Goal: Task Accomplishment & Management: Manage account settings

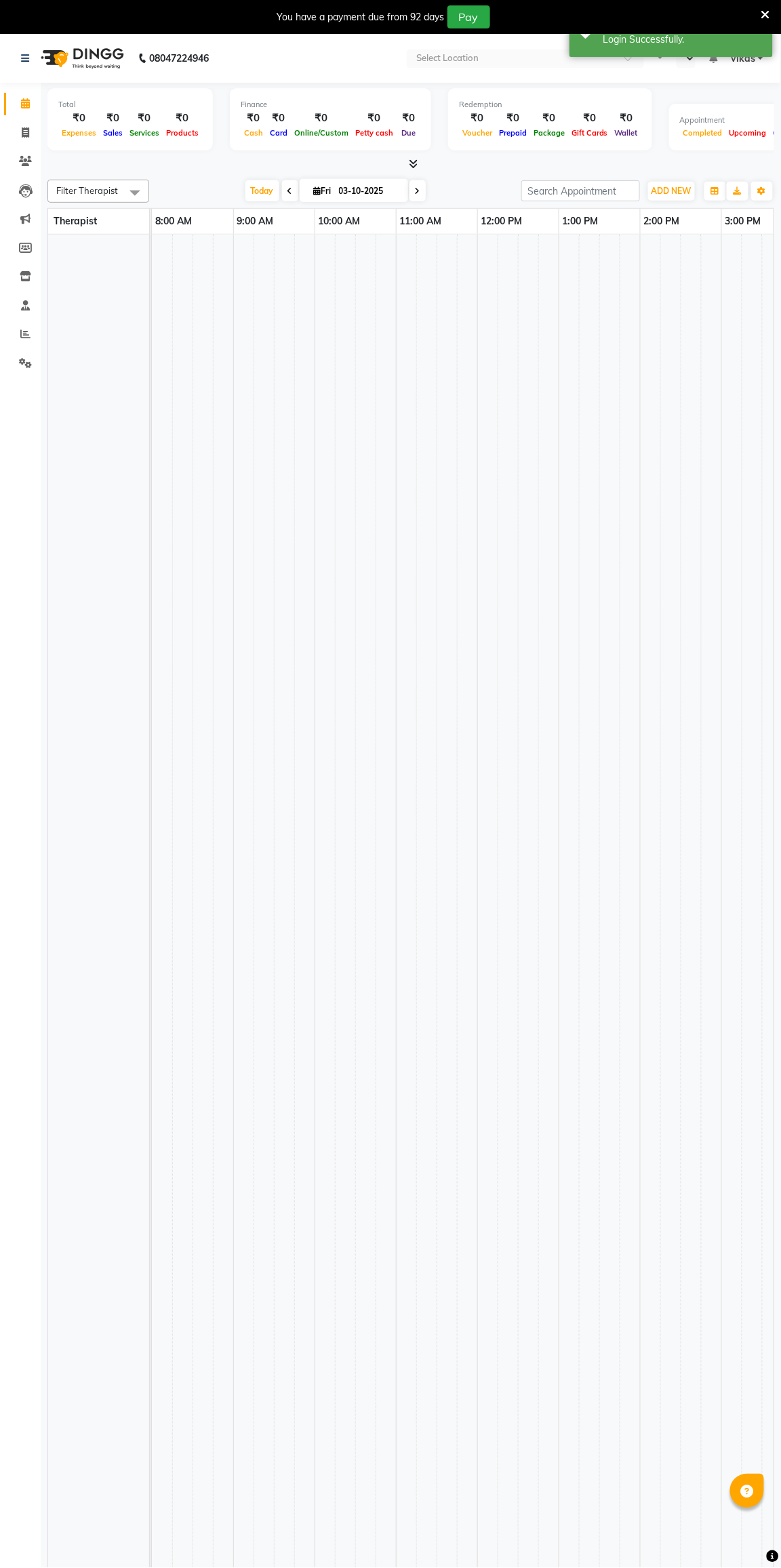
select select "en"
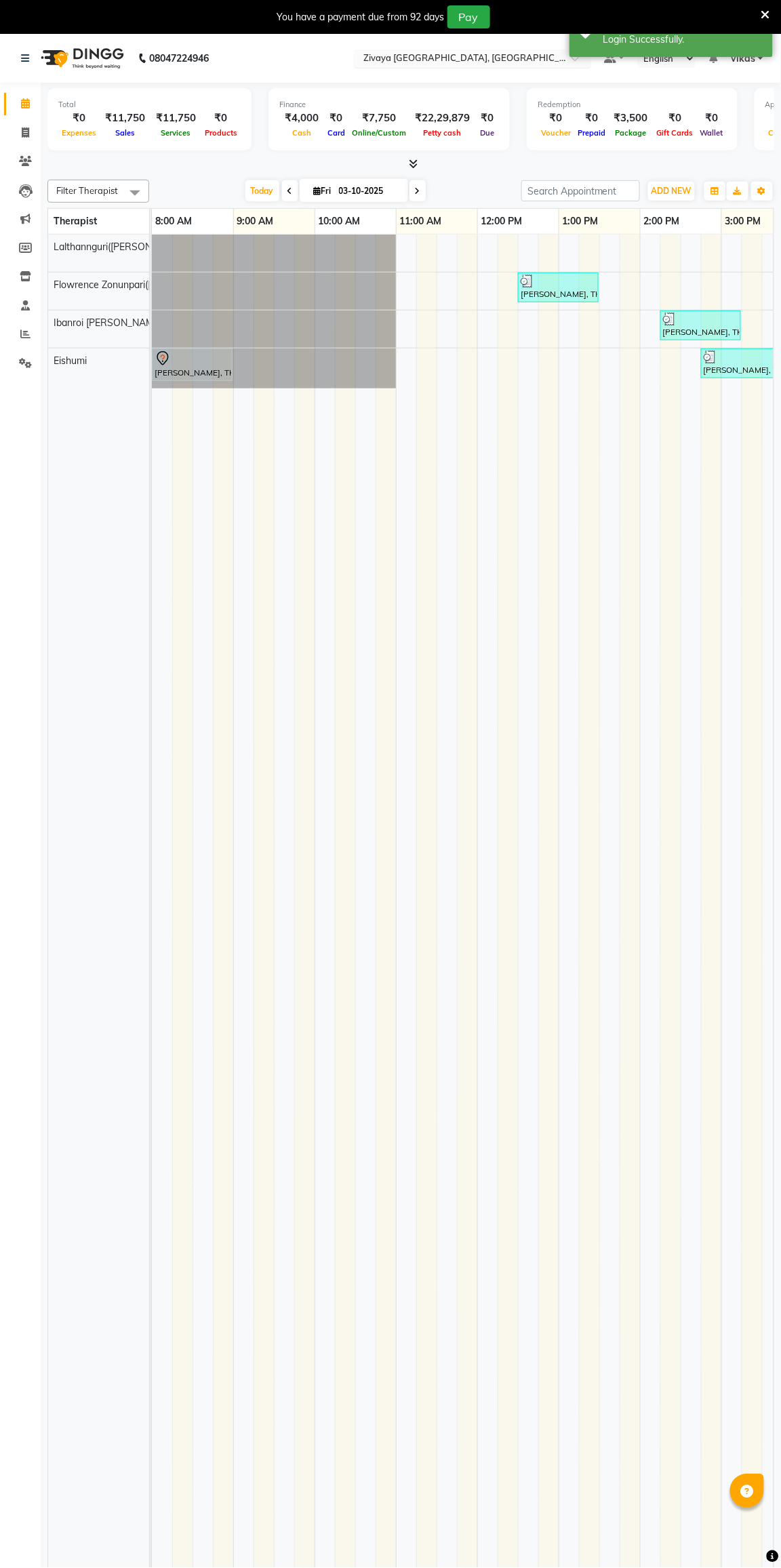
click at [377, 59] on input "text" at bounding box center [459, 59] width 196 height 14
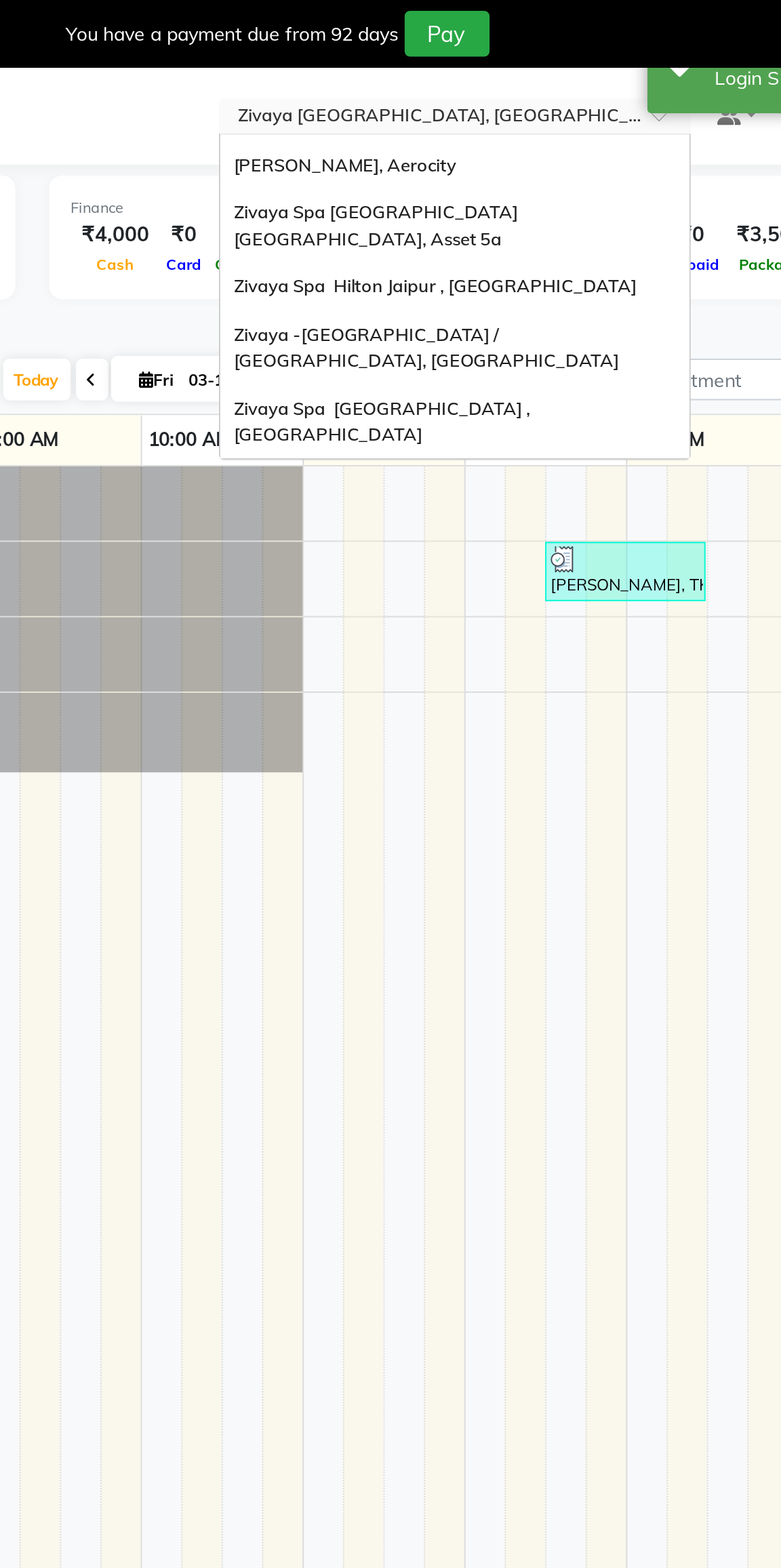
scroll to position [163, 0]
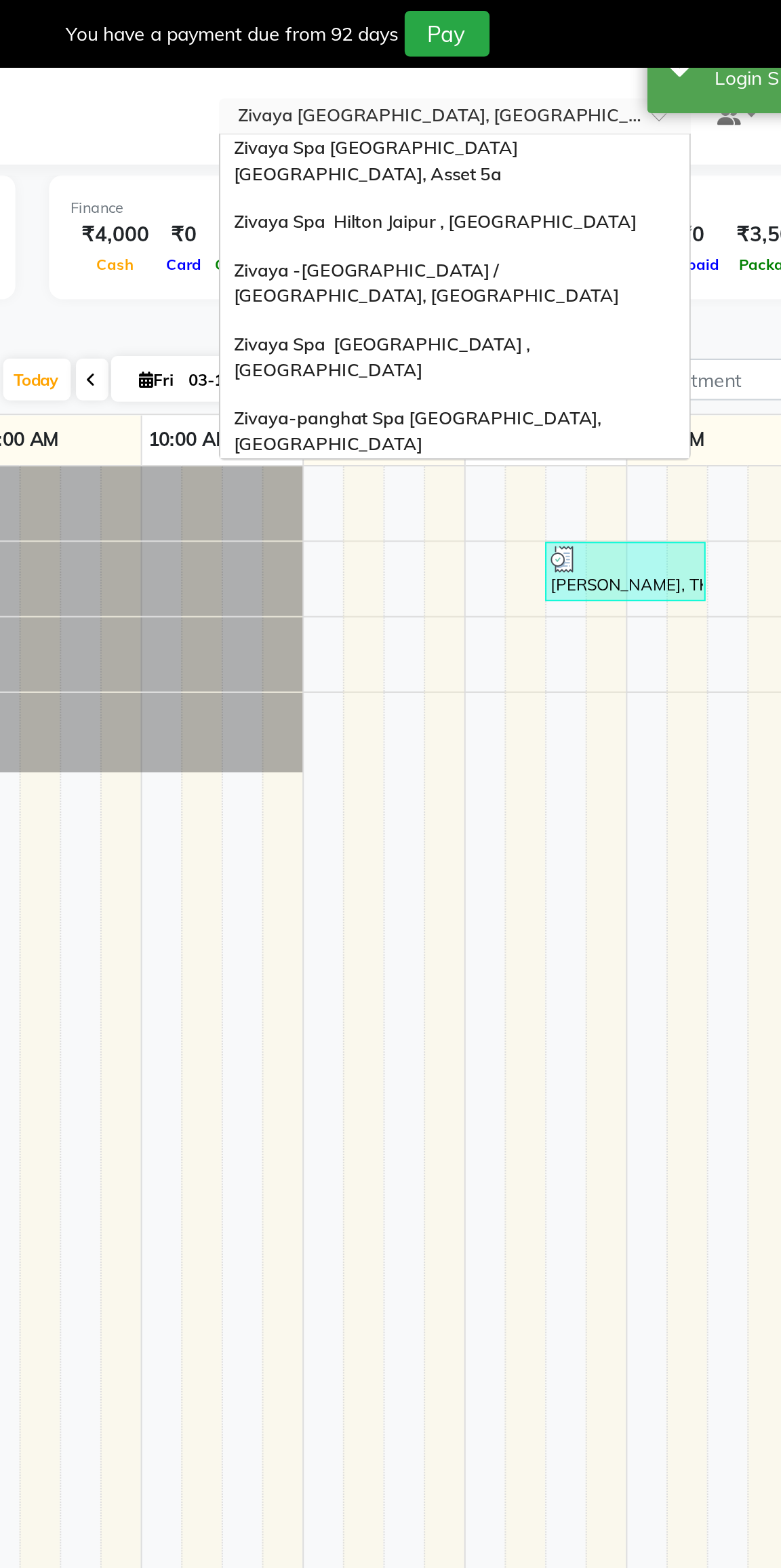
click at [393, 162] on div "Zivaya Spa [GEOGRAPHIC_DATA] , [GEOGRAPHIC_DATA]" at bounding box center [472, 180] width 236 height 37
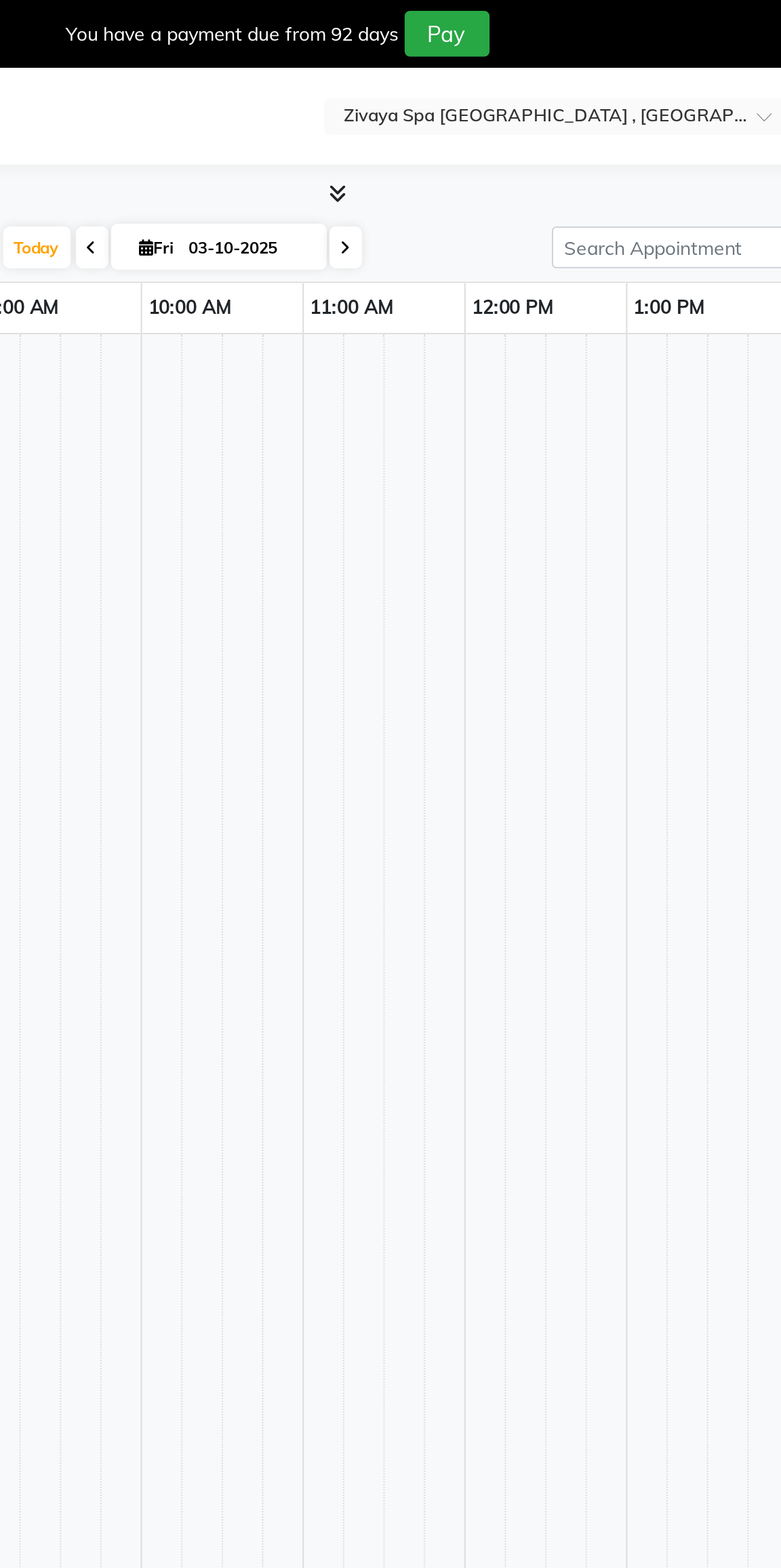
select select "en"
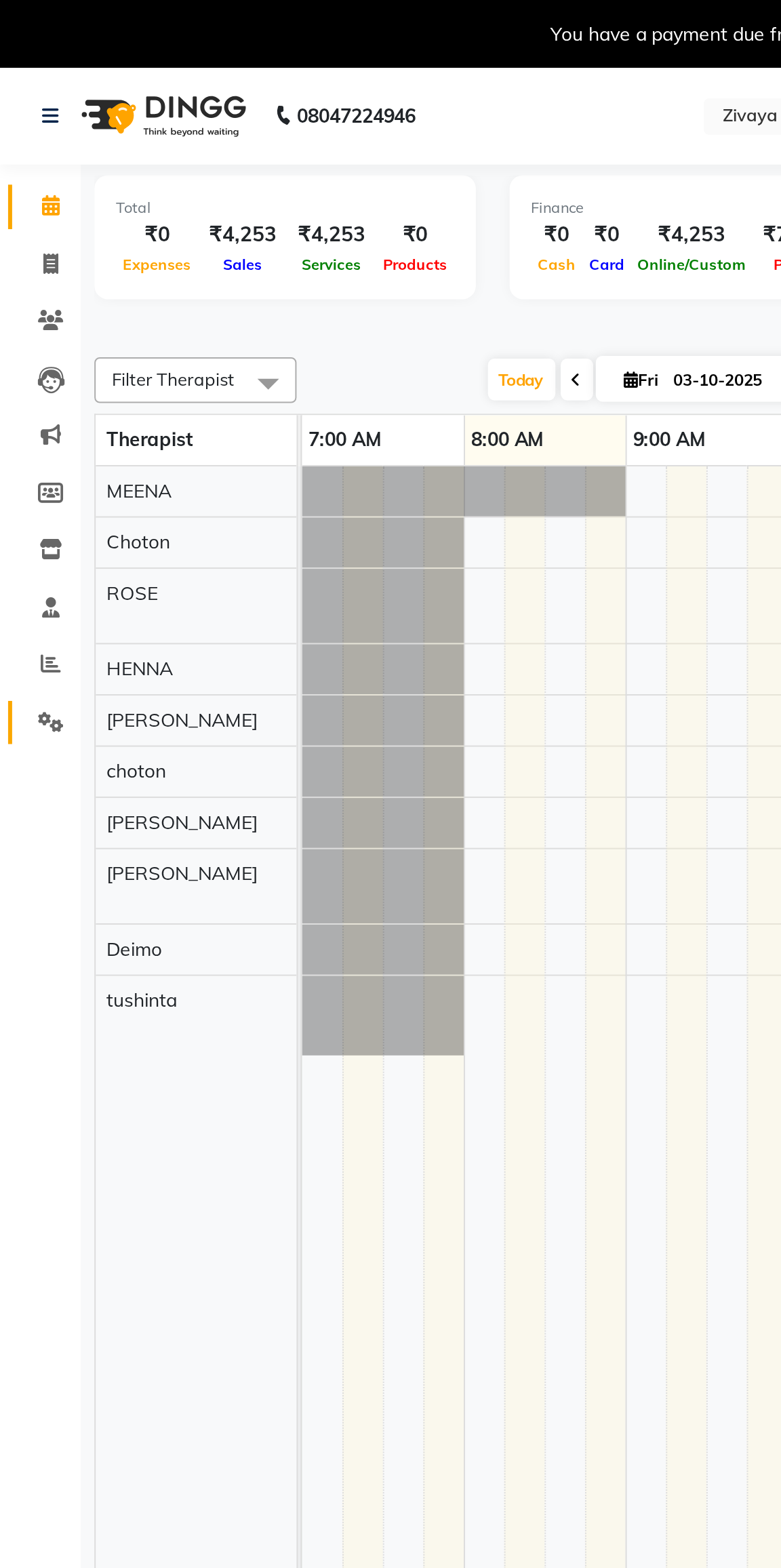
click at [14, 371] on link "Settings" at bounding box center [20, 363] width 32 height 22
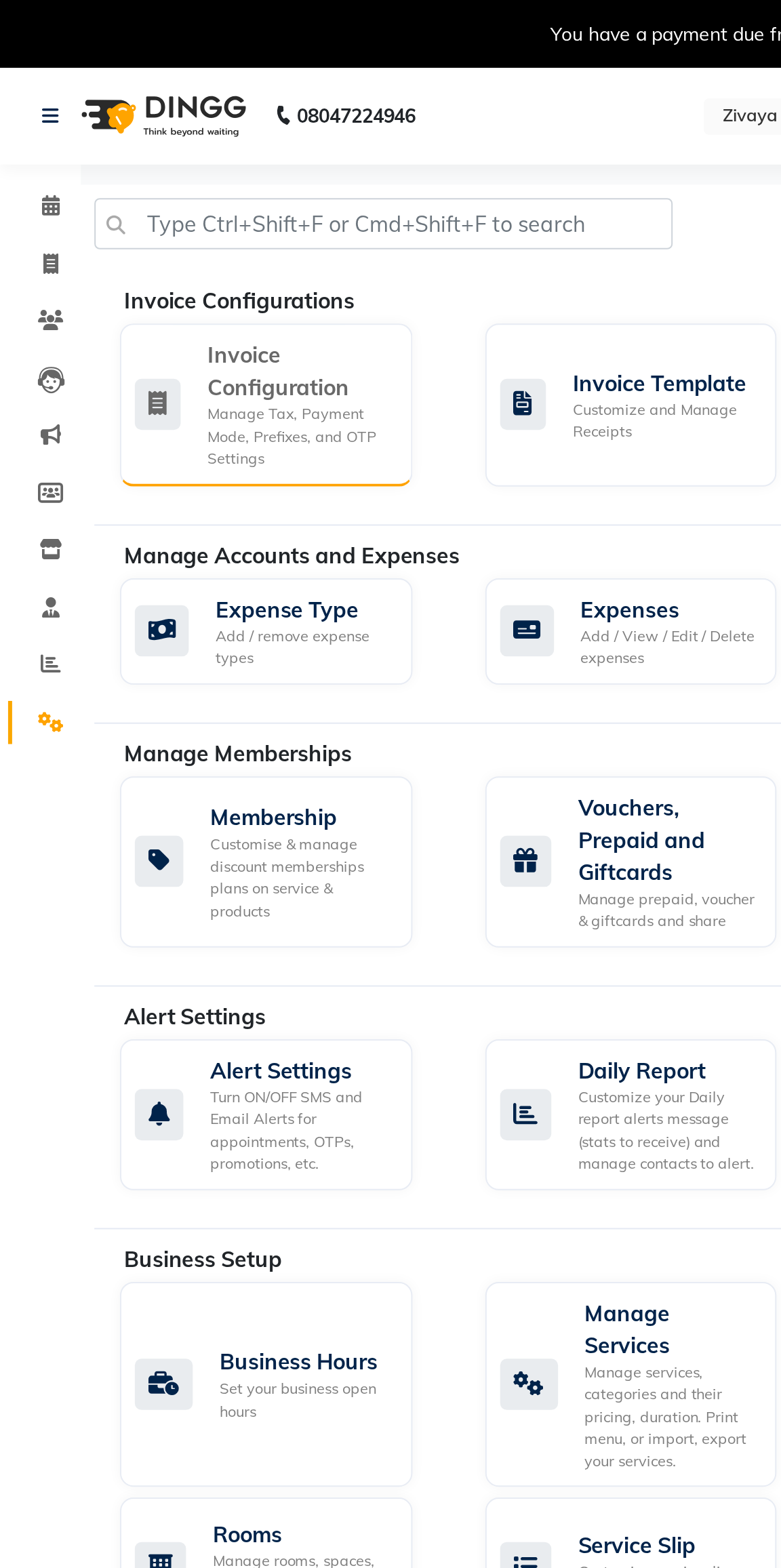
click at [112, 197] on div "Invoice Configuration" at bounding box center [150, 186] width 92 height 32
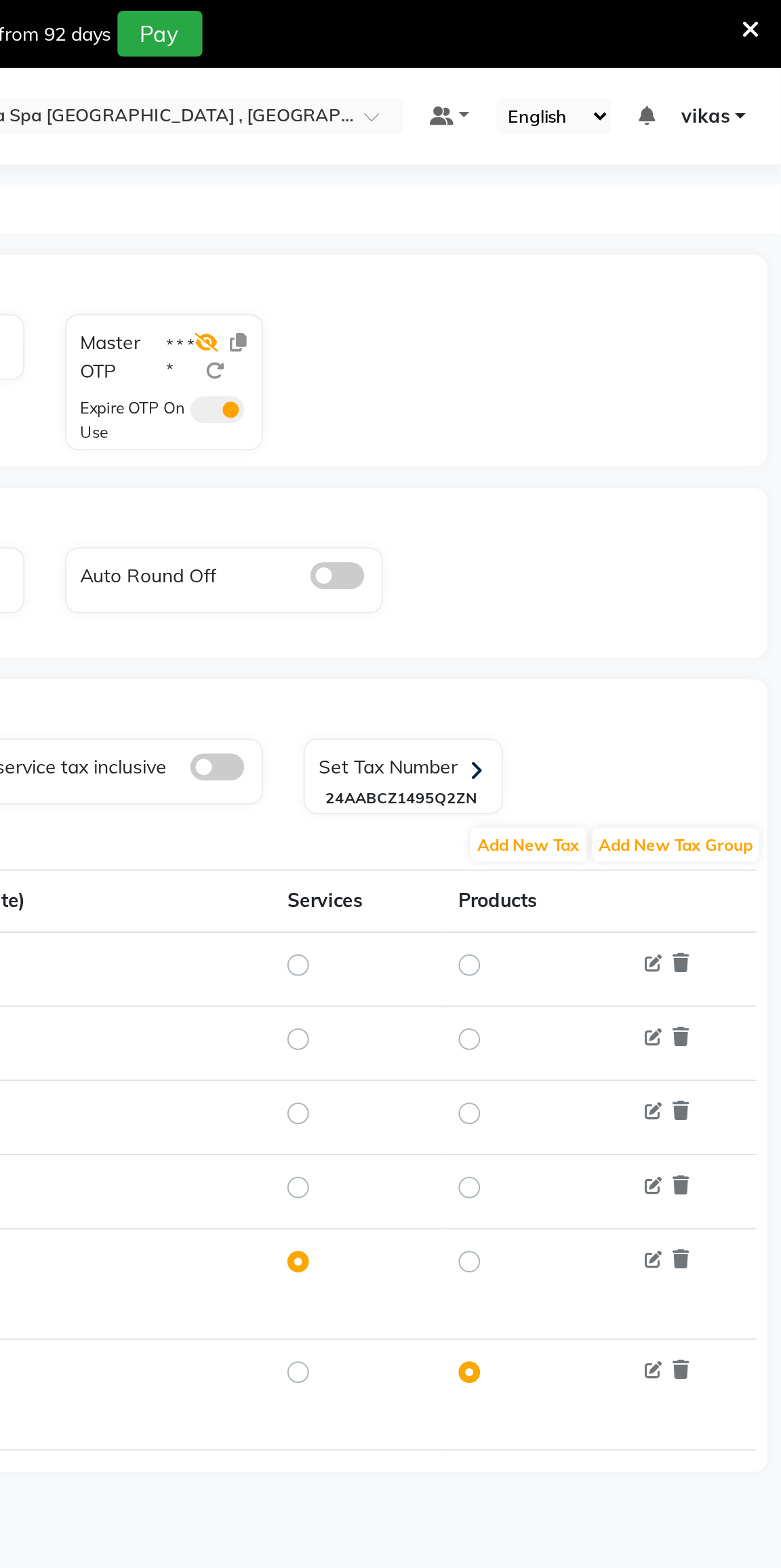
click at [498, 174] on icon at bounding box center [492, 172] width 12 height 9
click at [492, 213] on span at bounding box center [498, 206] width 27 height 14
click at [484, 208] on input "checkbox" at bounding box center [484, 208] width 0 height 0
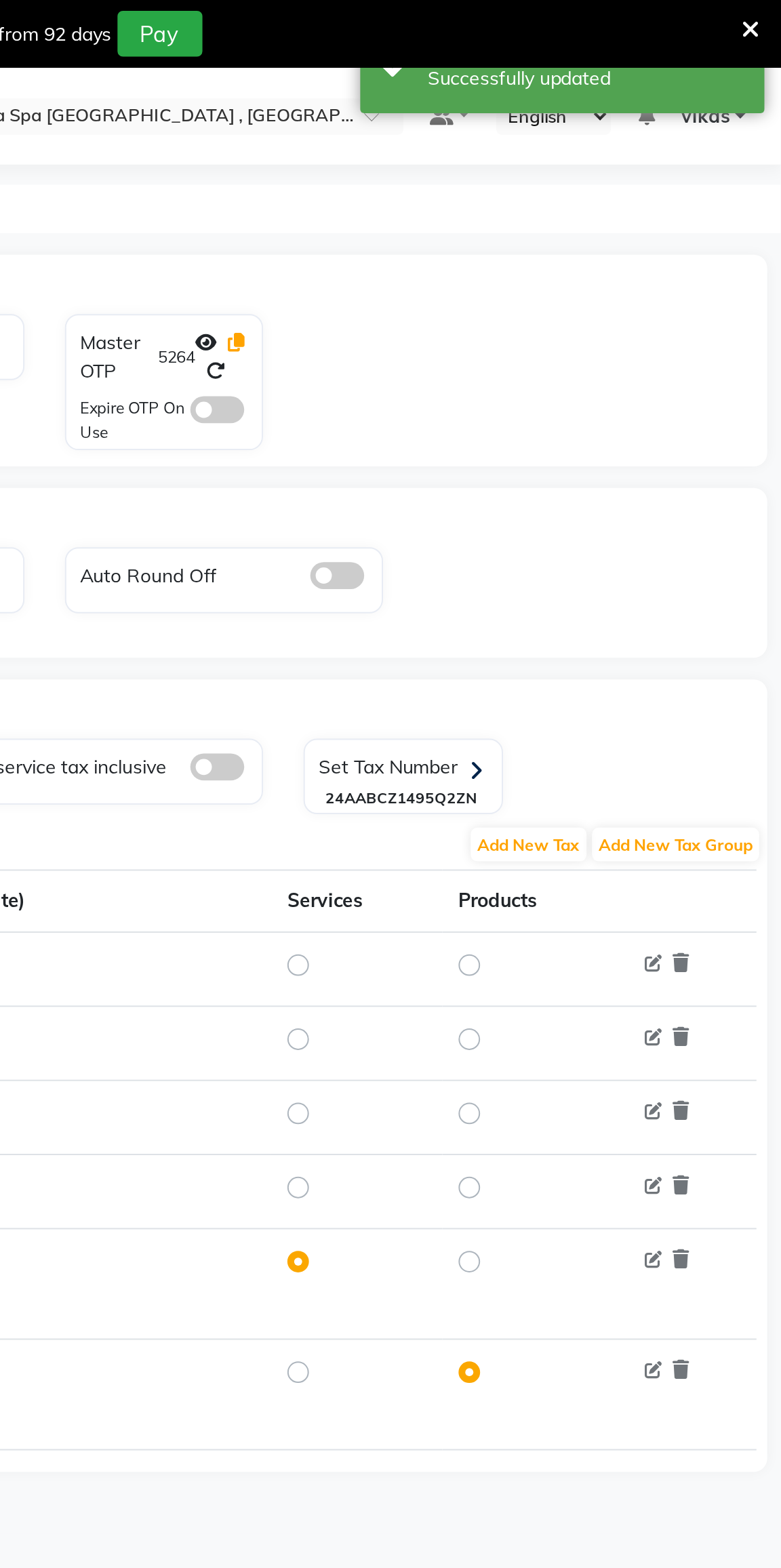
click at [505, 174] on icon at bounding box center [507, 172] width 8 height 9
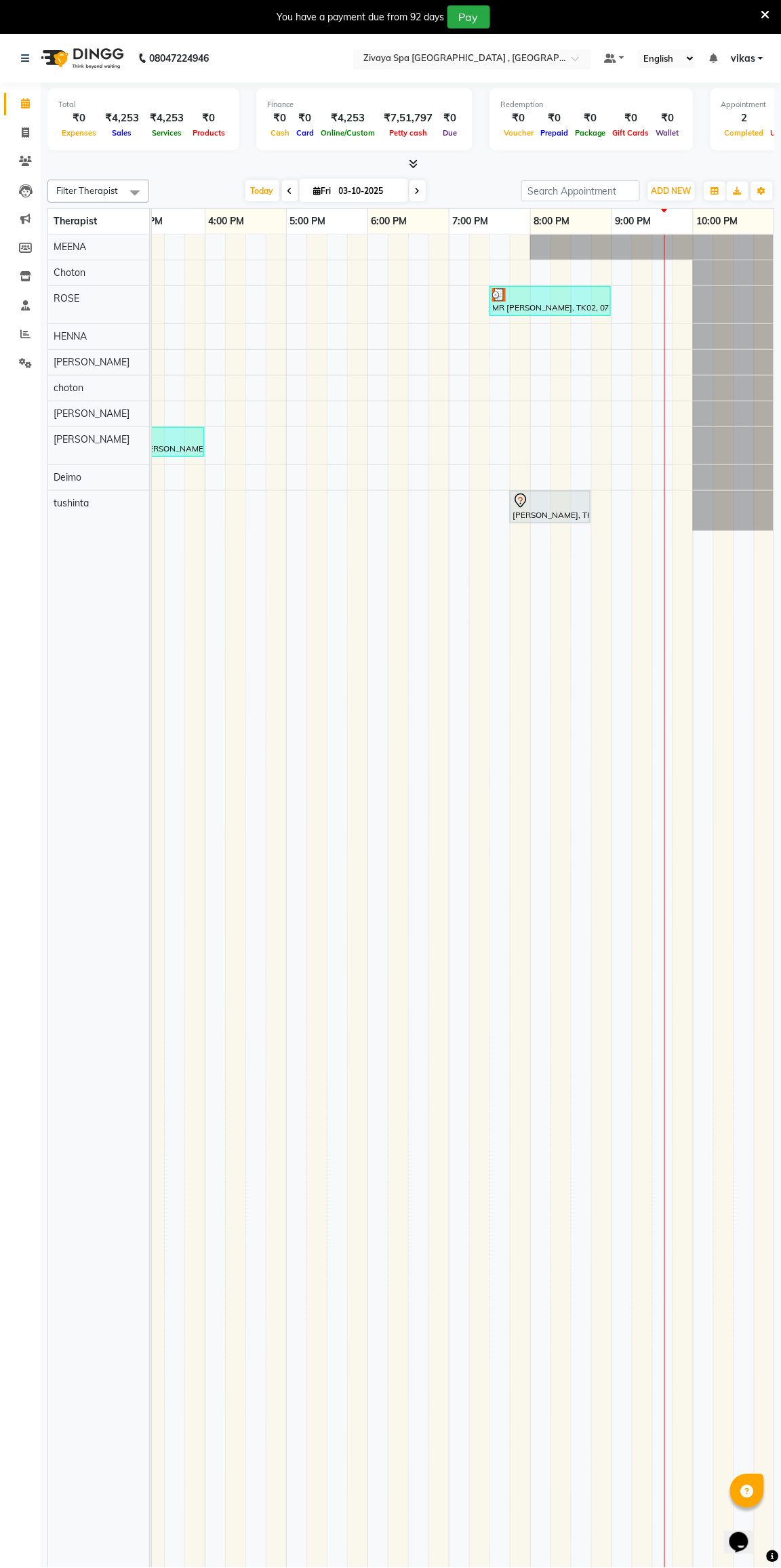
click at [420, 63] on input "text" at bounding box center [459, 59] width 196 height 14
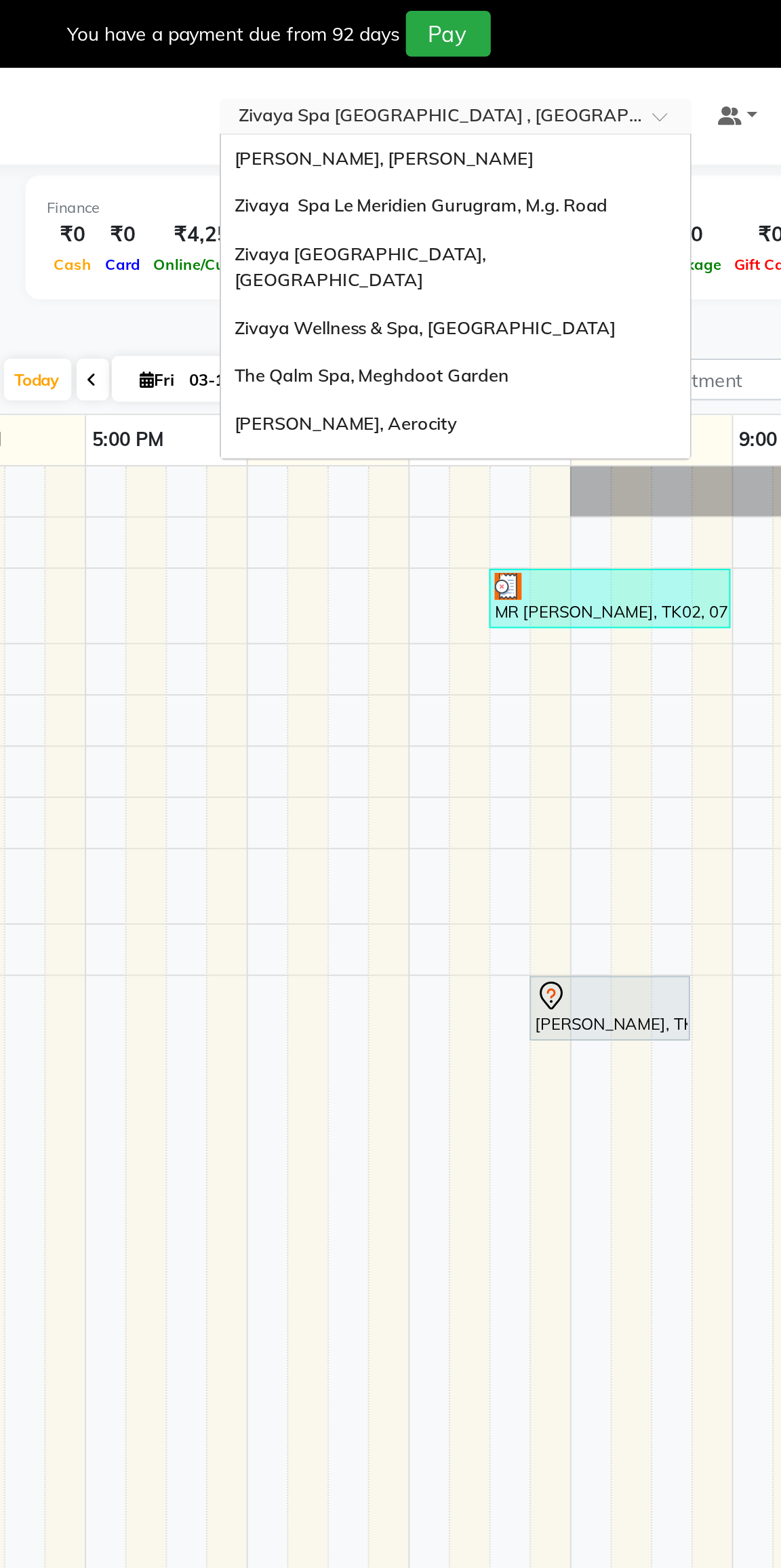
click at [390, 89] on div "[PERSON_NAME], [PERSON_NAME]" at bounding box center [472, 80] width 236 height 25
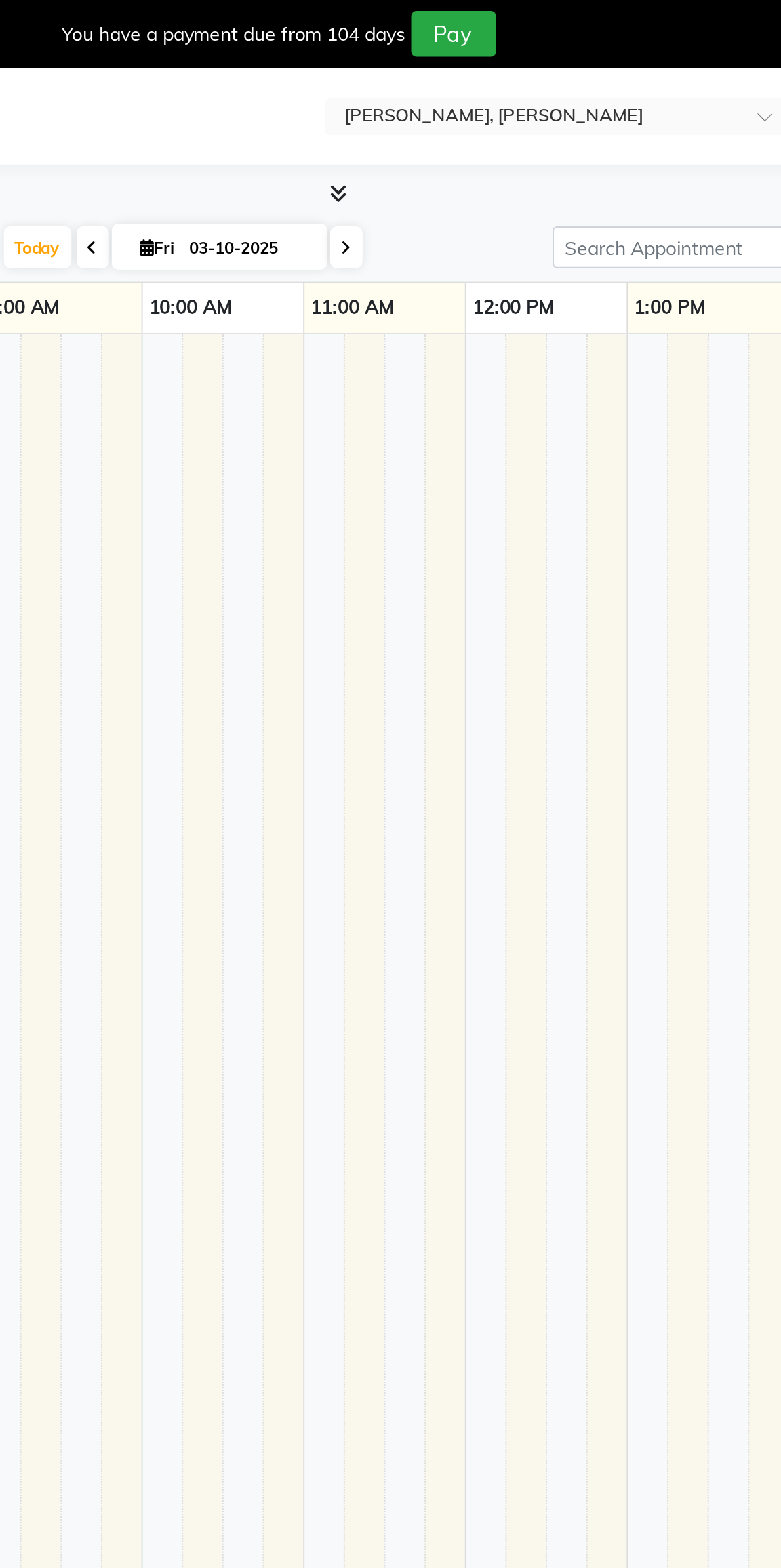
select select "en"
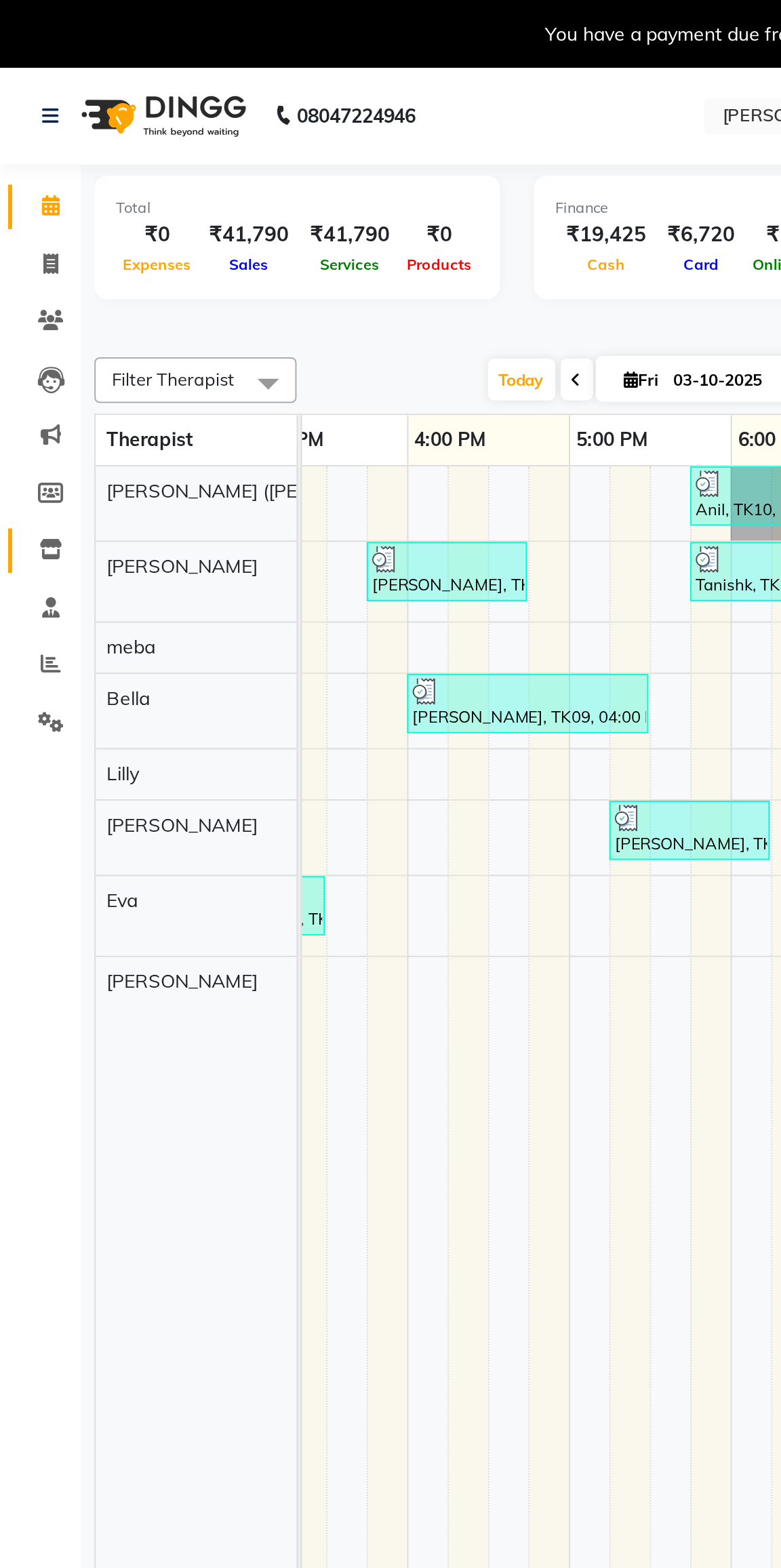
click at [22, 274] on icon at bounding box center [25, 276] width 12 height 10
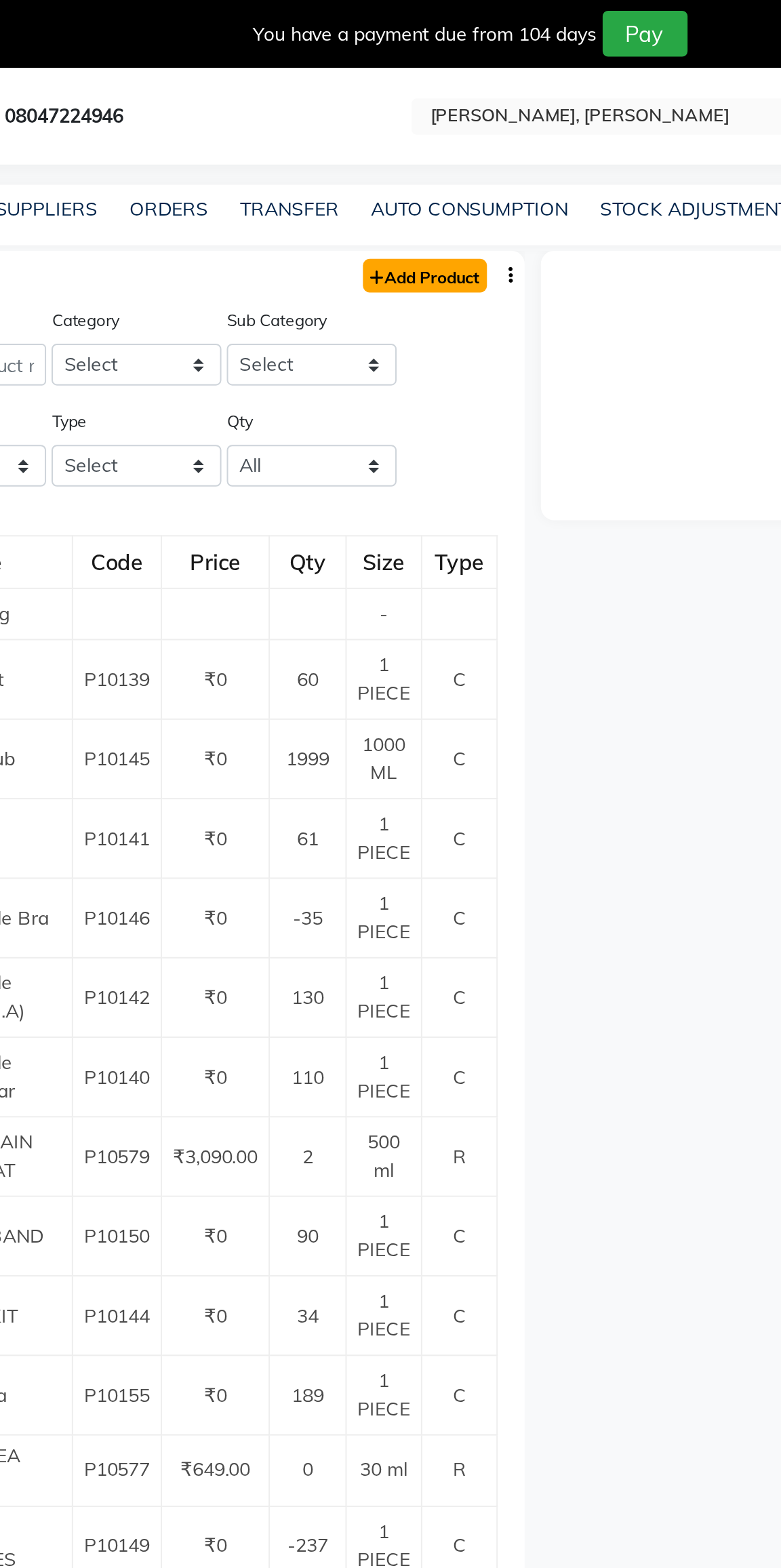
click at [362, 141] on link "Add Product" at bounding box center [360, 139] width 63 height 17
select select "true"
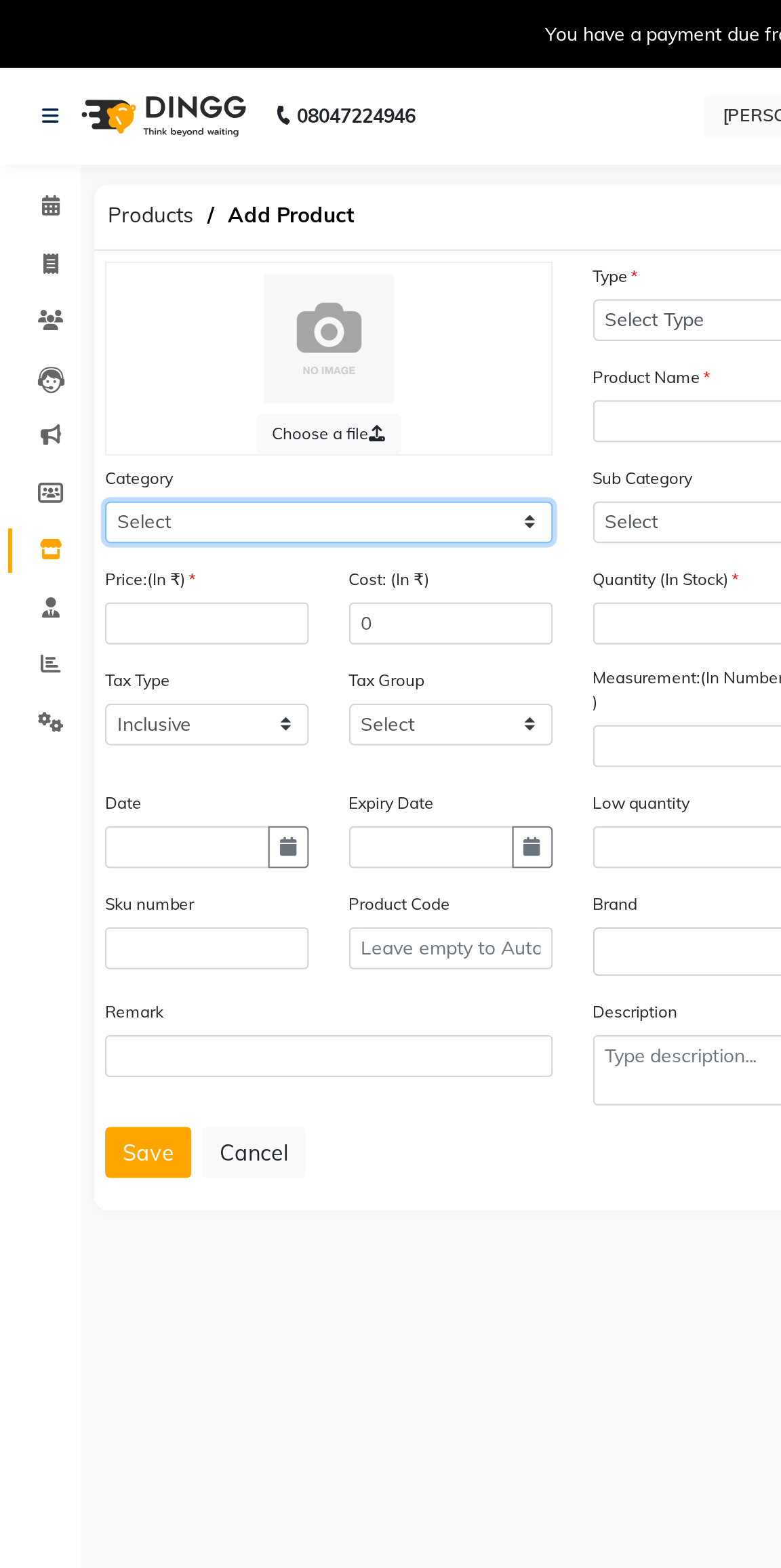
click at [63, 266] on select "Select Hair Skin Makeup Personal Care Appliances Other" at bounding box center [165, 262] width 225 height 21
select select "1056902000"
click at [52, 252] on select "Select Hair Skin Makeup Personal Care Appliances Other" at bounding box center [165, 262] width 225 height 21
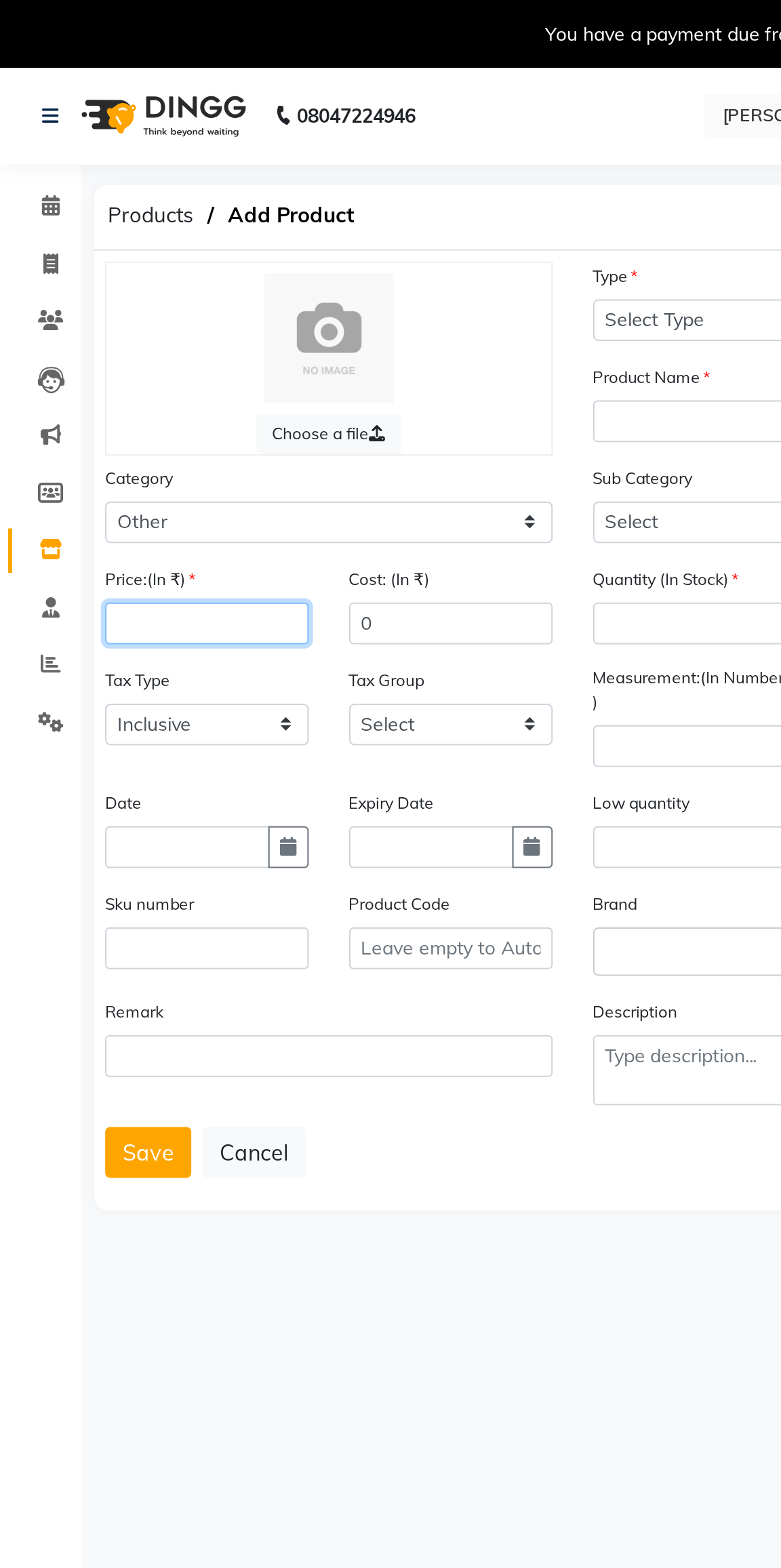
click at [66, 314] on input "number" at bounding box center [103, 313] width 102 height 21
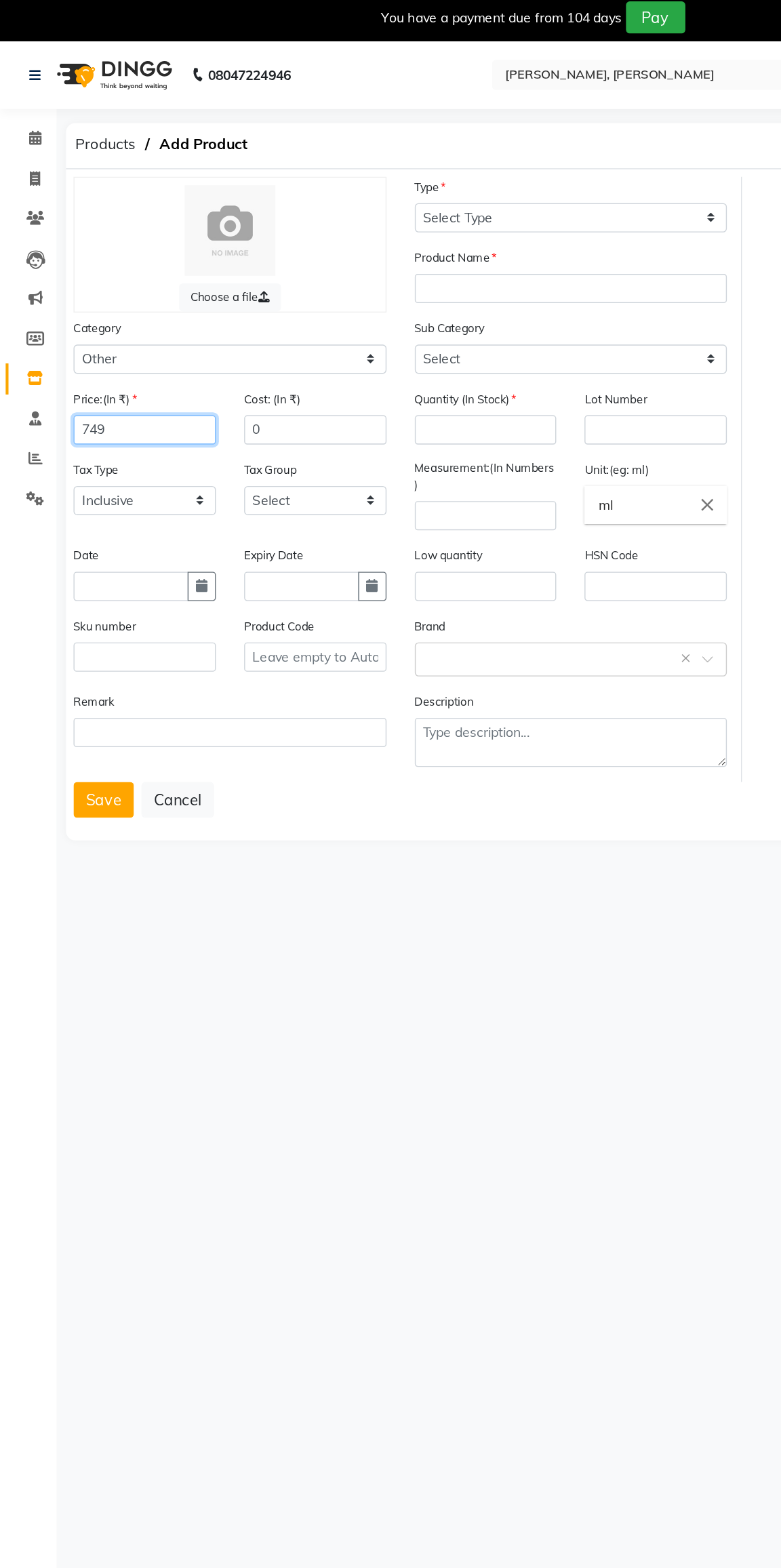
type input "749"
click at [69, 364] on select "Select Inclusive Exclusive" at bounding box center [103, 364] width 102 height 21
click at [52, 354] on select "Select Inclusive Exclusive" at bounding box center [103, 364] width 102 height 21
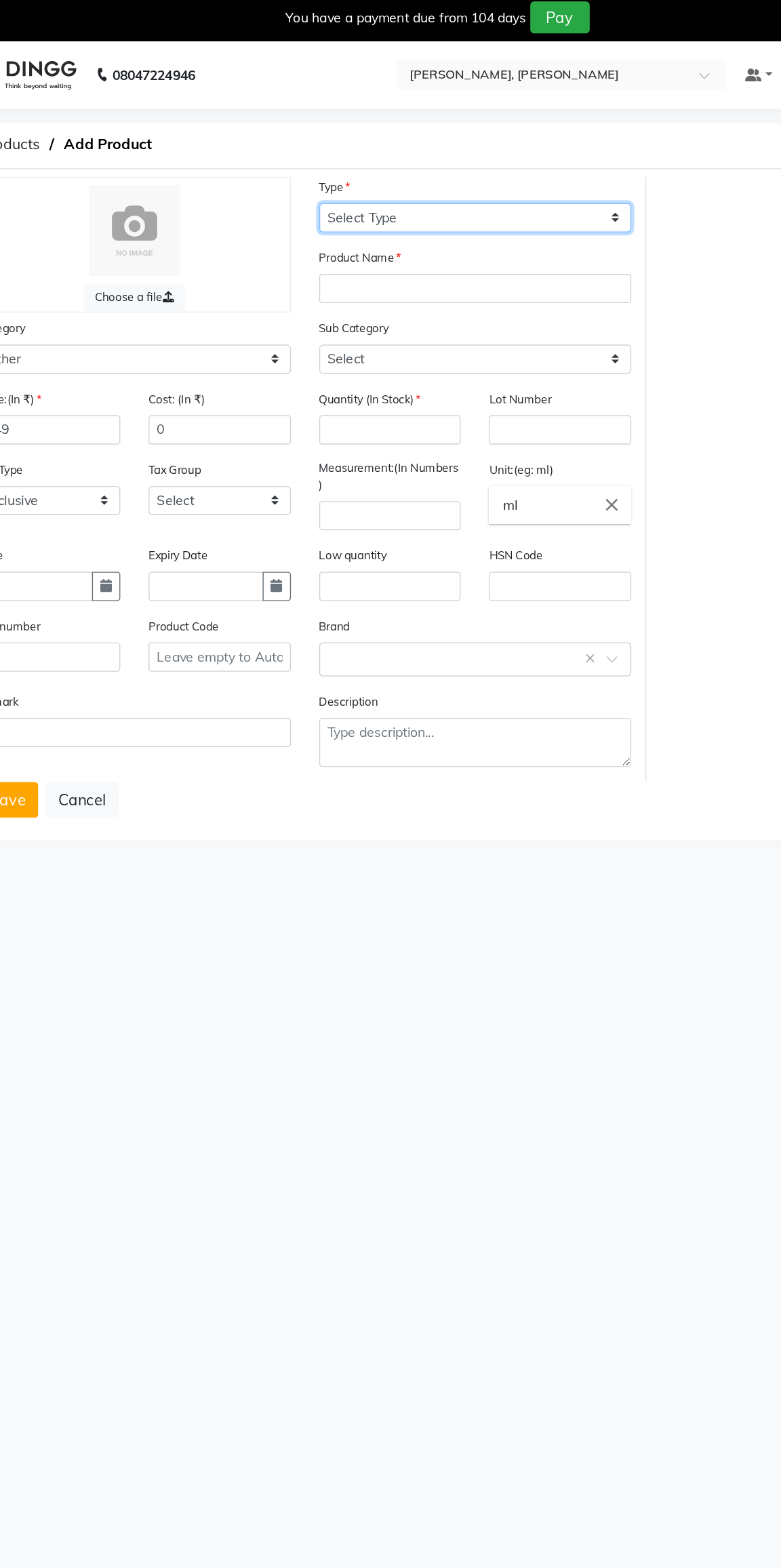
click at [314, 165] on select "Select Type Both Retail Consumable" at bounding box center [410, 161] width 225 height 21
select select "R"
click at [298, 151] on select "Select Type Both Retail Consumable" at bounding box center [410, 161] width 225 height 21
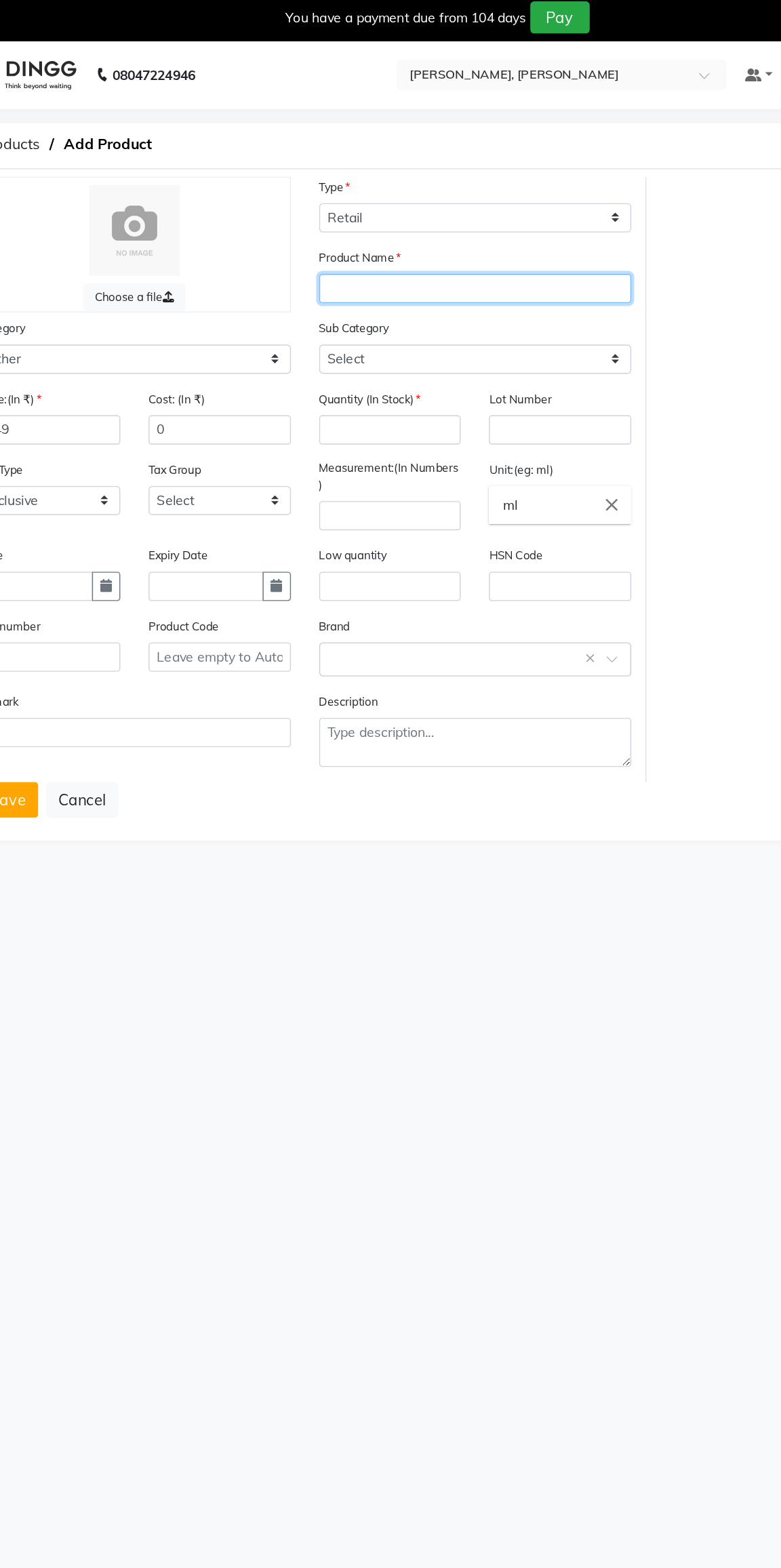
click at [314, 213] on input "text" at bounding box center [410, 212] width 225 height 21
type input "Kokum crayon"
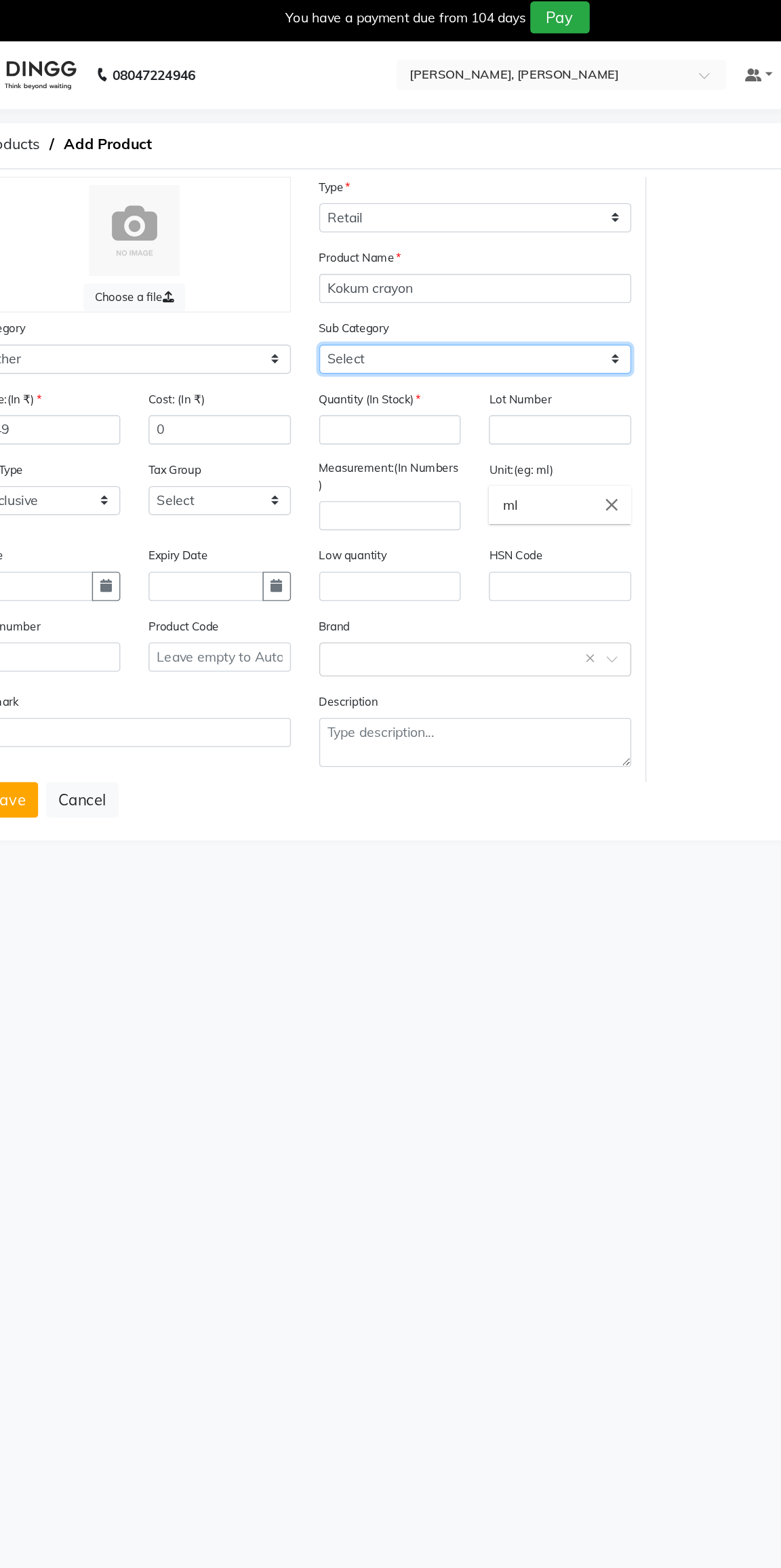
click at [309, 268] on select "Select Houskeeping Other" at bounding box center [410, 262] width 225 height 21
click at [323, 315] on input "number" at bounding box center [349, 313] width 102 height 21
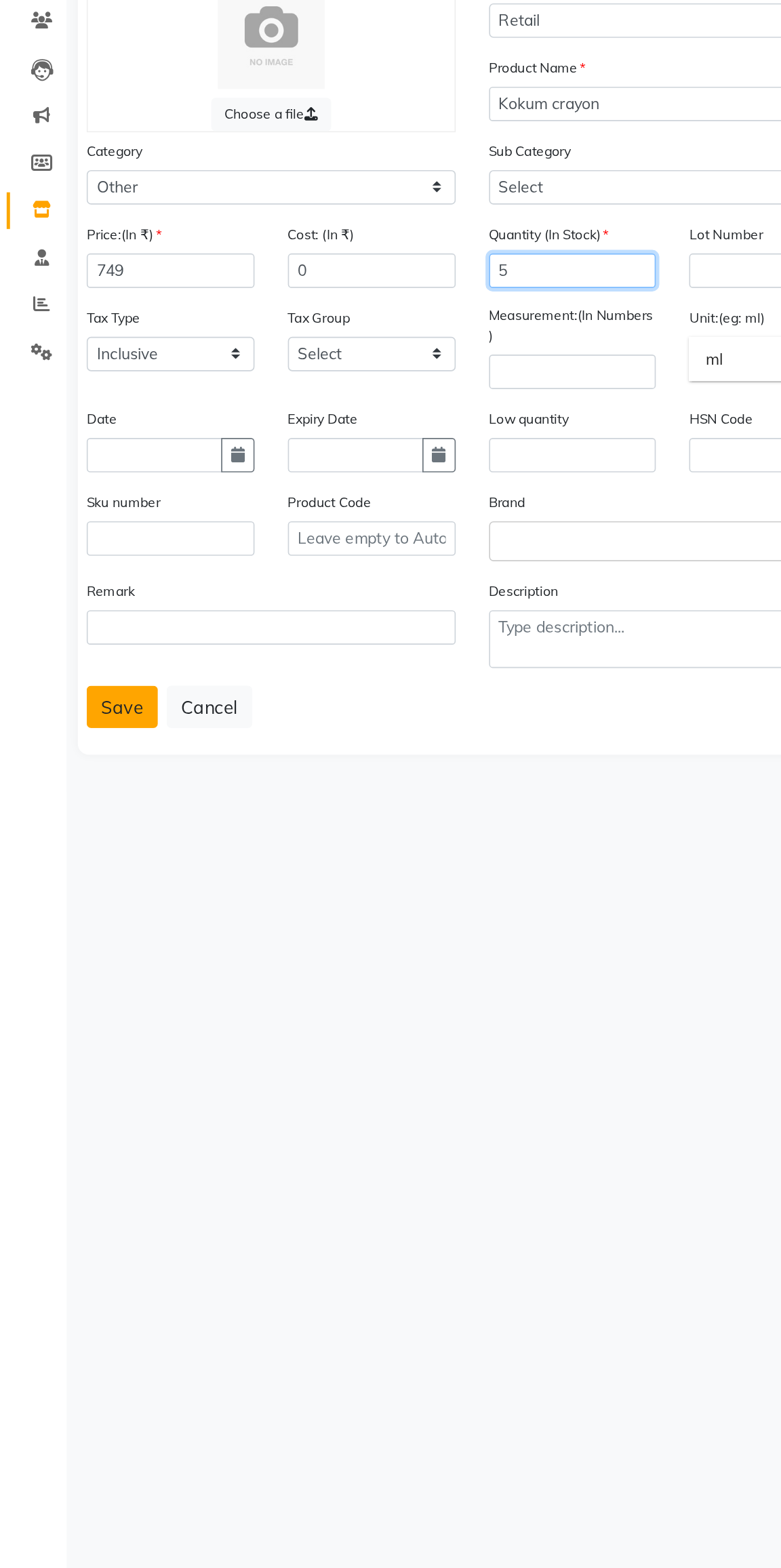
type input "5"
click at [66, 584] on button "Save" at bounding box center [74, 580] width 43 height 25
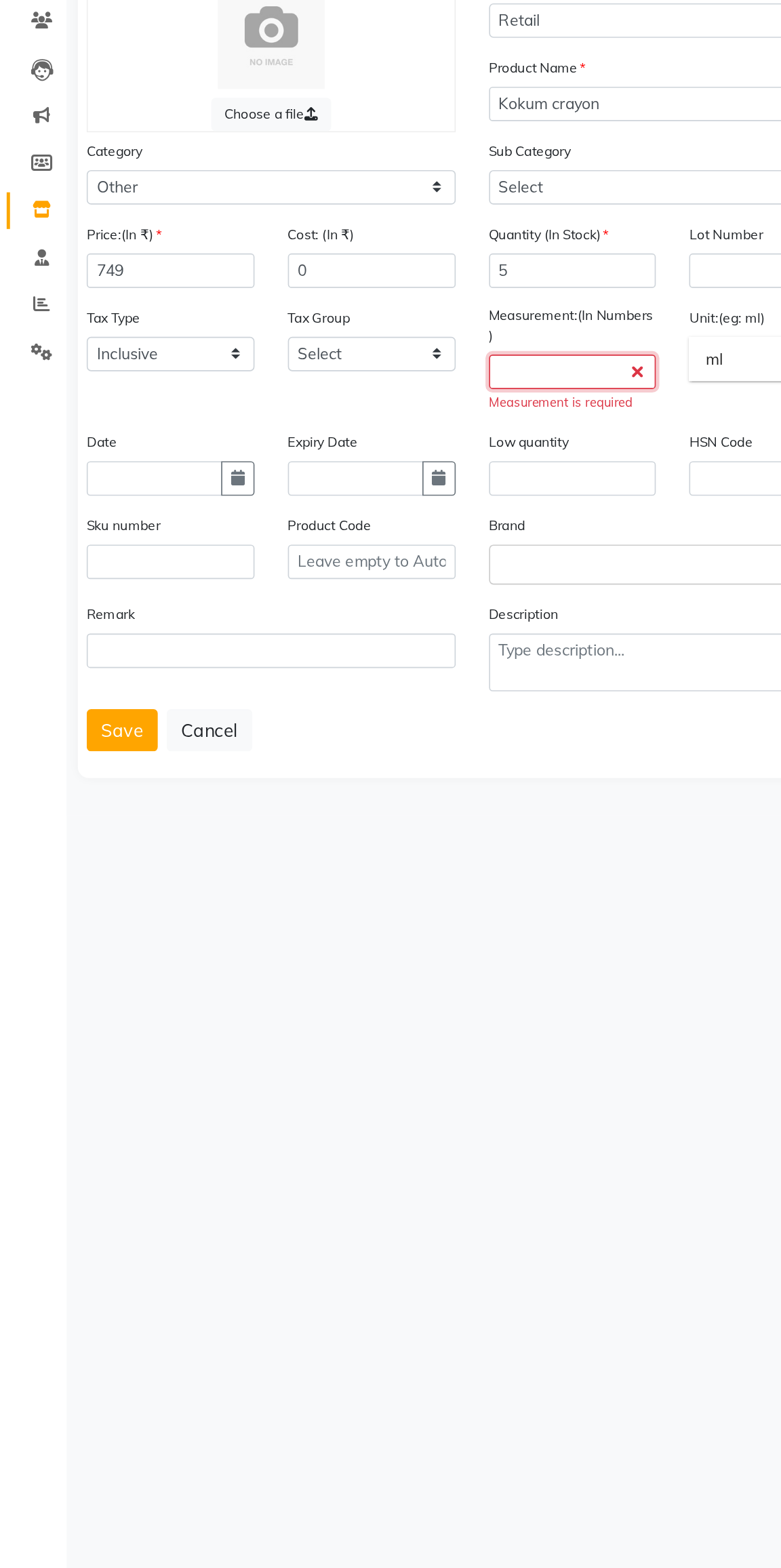
click at [335, 373] on input "number" at bounding box center [349, 375] width 102 height 21
click at [325, 375] on input "number" at bounding box center [349, 375] width 102 height 21
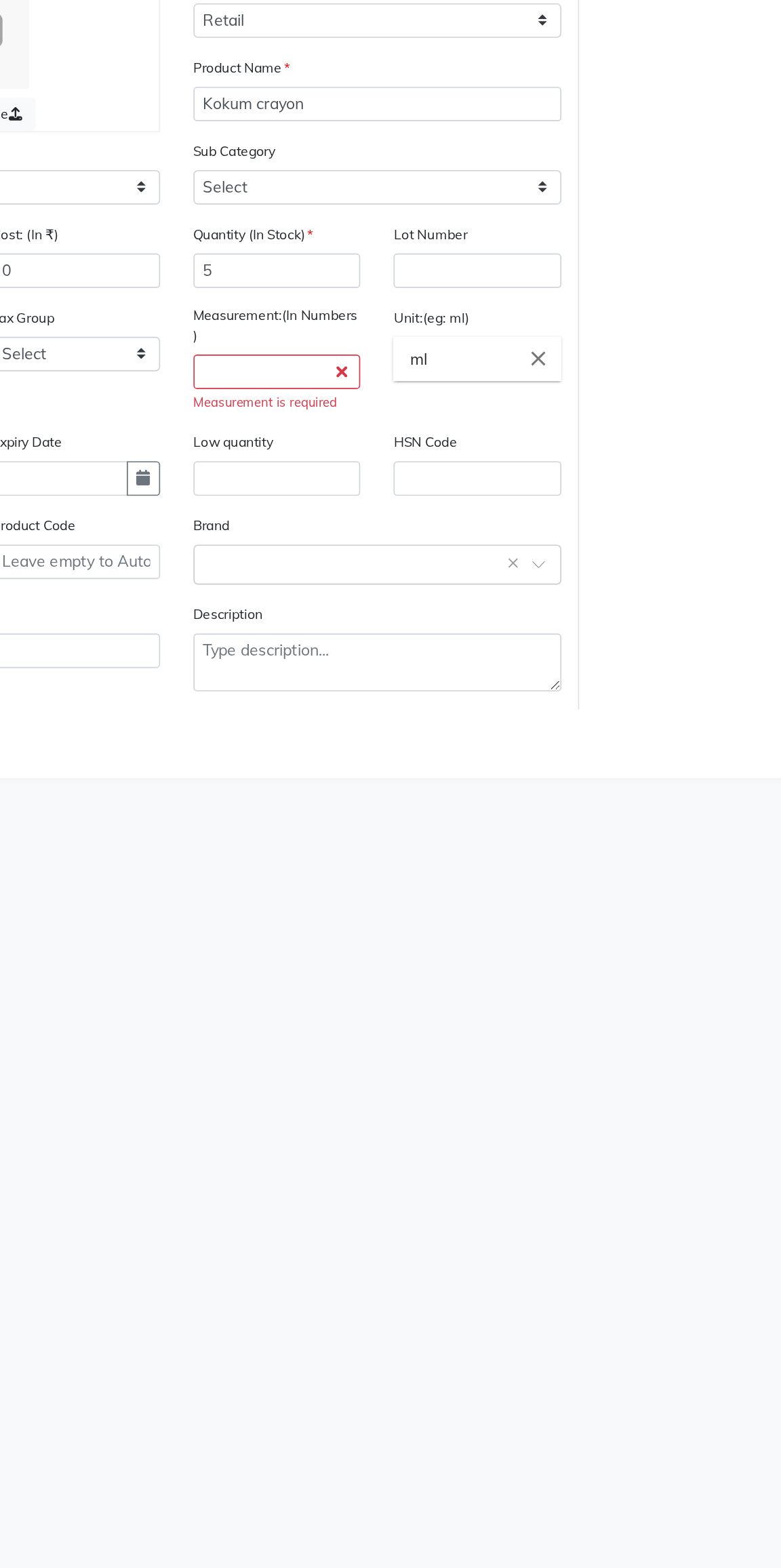
click at [449, 362] on input "ml" at bounding box center [471, 367] width 102 height 27
type input "m"
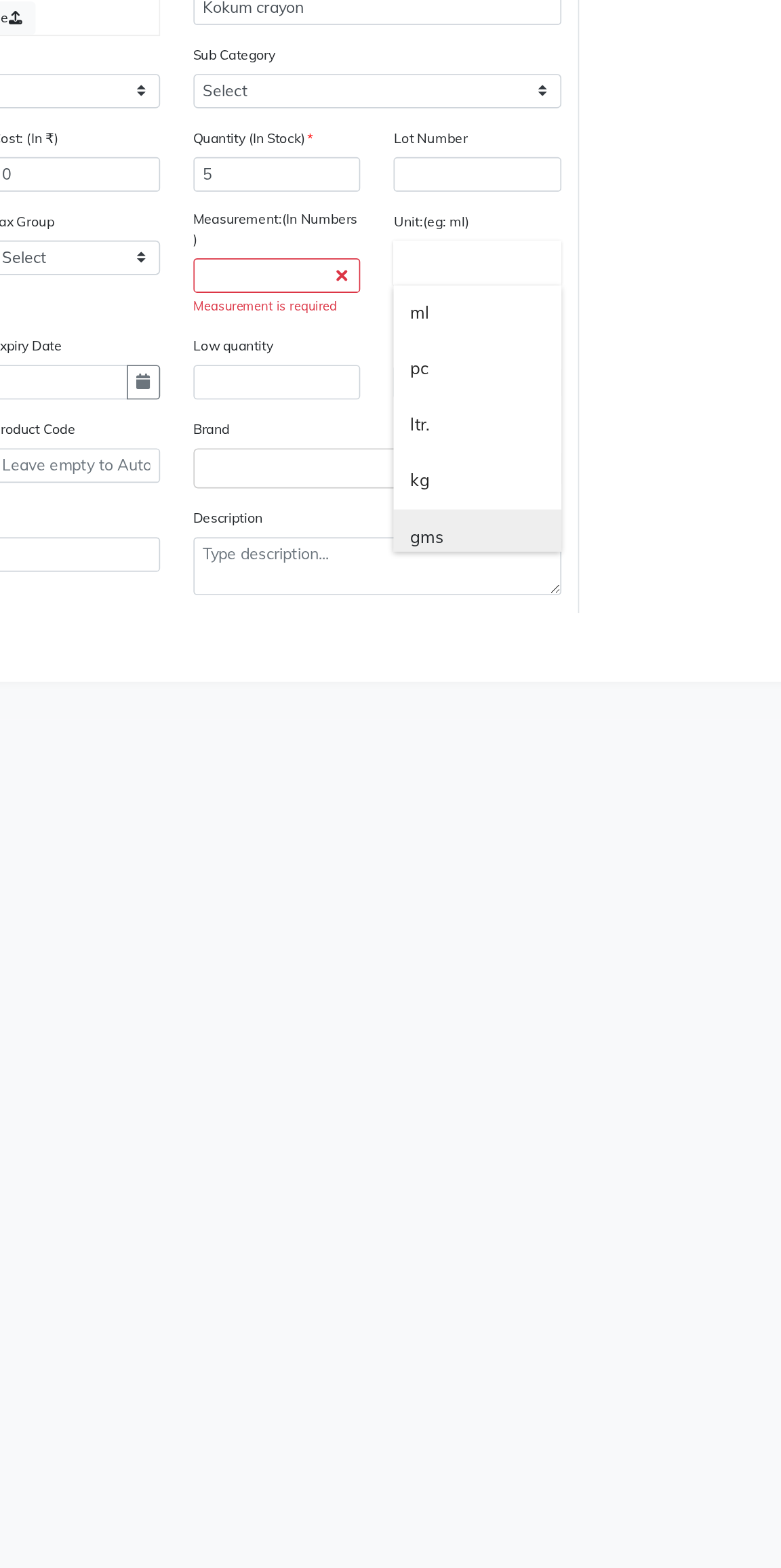
click at [437, 540] on link "gms" at bounding box center [471, 535] width 102 height 35
type input "gms"
click at [328, 376] on input "number" at bounding box center [349, 375] width 102 height 21
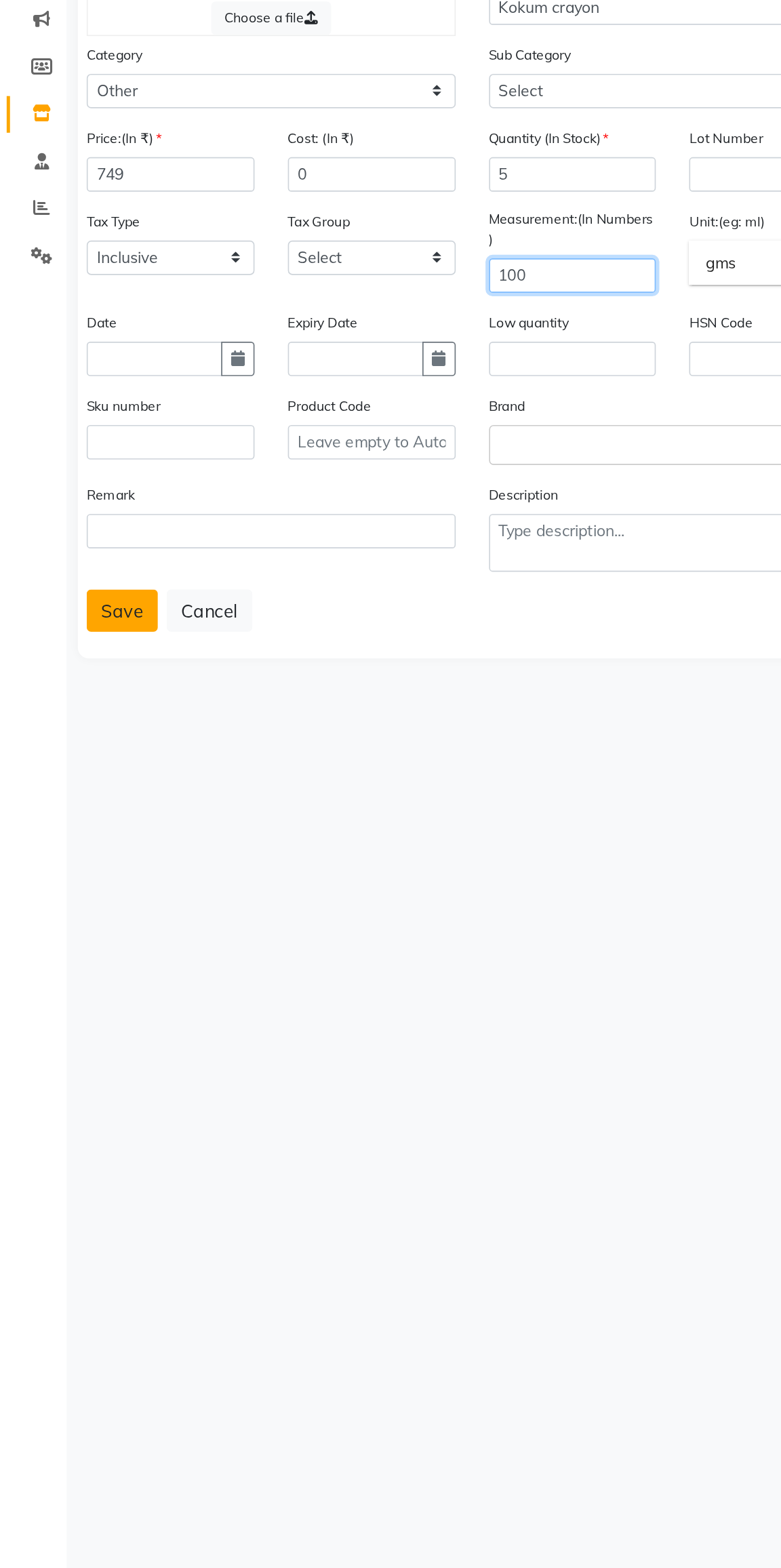
type input "100"
click at [80, 588] on button "Save" at bounding box center [74, 580] width 43 height 25
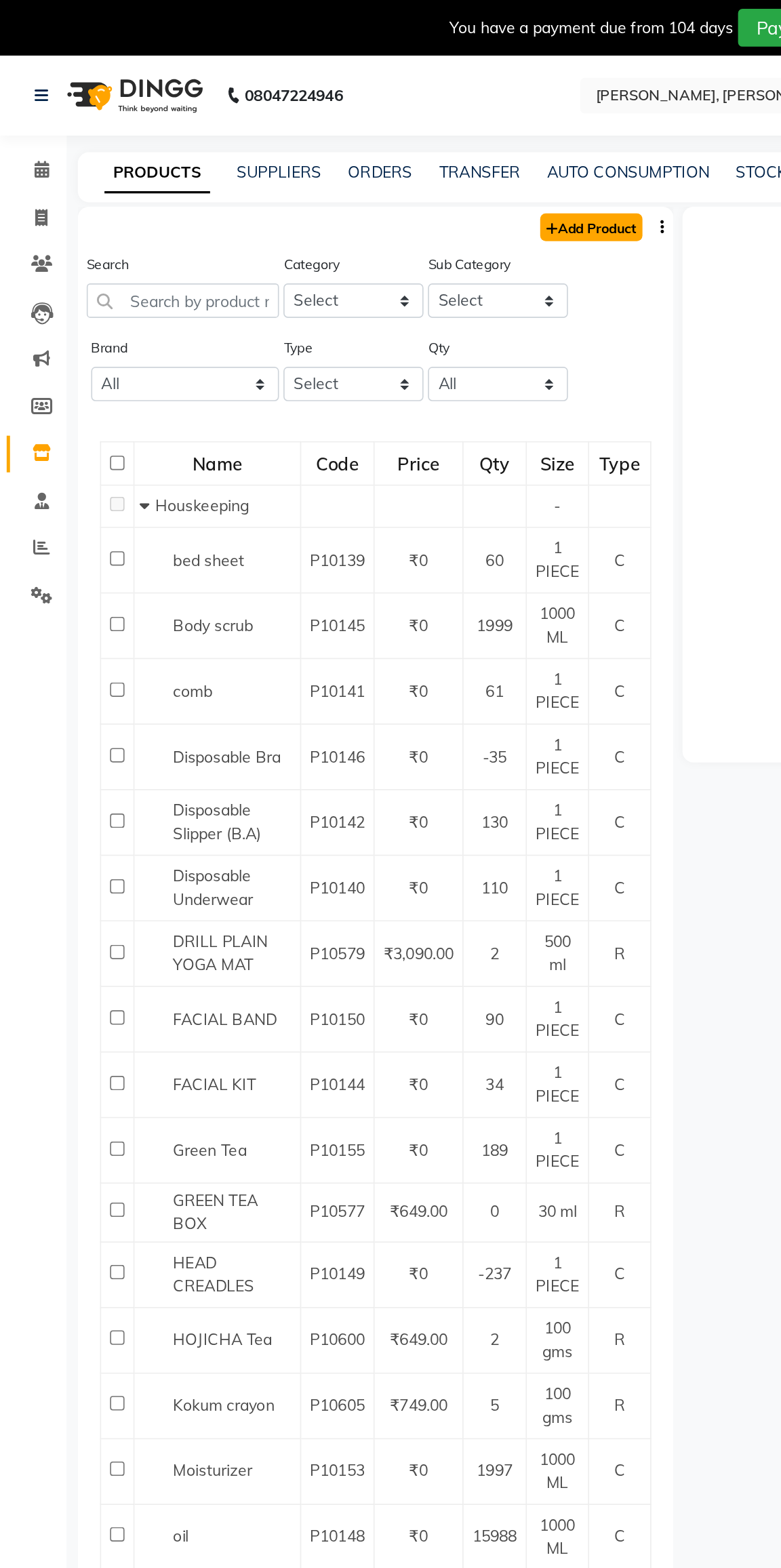
click at [352, 140] on link "Add Product" at bounding box center [360, 139] width 63 height 17
select select "true"
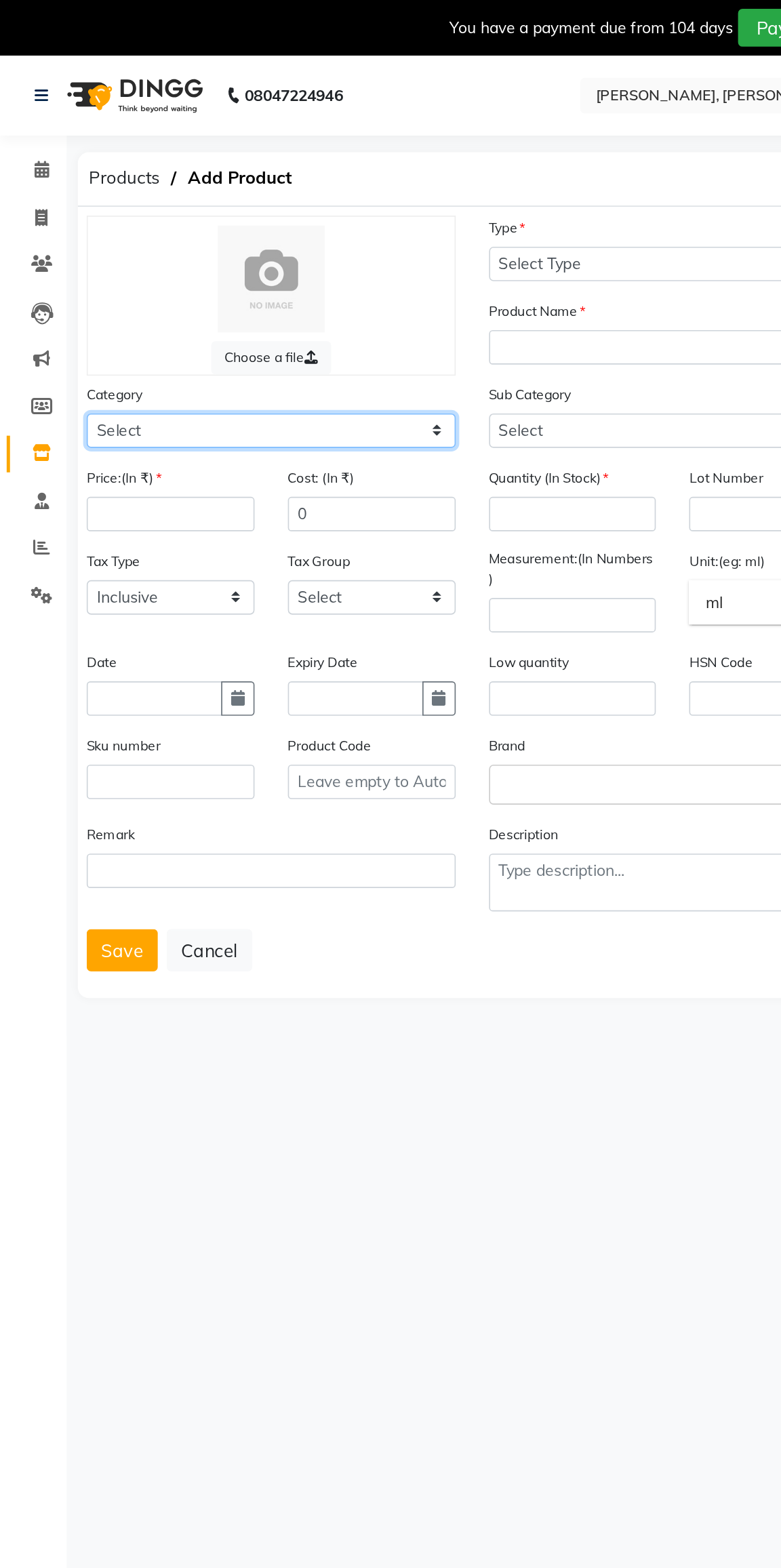
click at [81, 264] on select "Select Hair Skin Makeup Personal Care Appliances Other" at bounding box center [165, 262] width 225 height 21
select select "1056902100"
click at [52, 252] on select "Select Hair Skin Makeup Personal Care Appliances Other" at bounding box center [165, 262] width 225 height 21
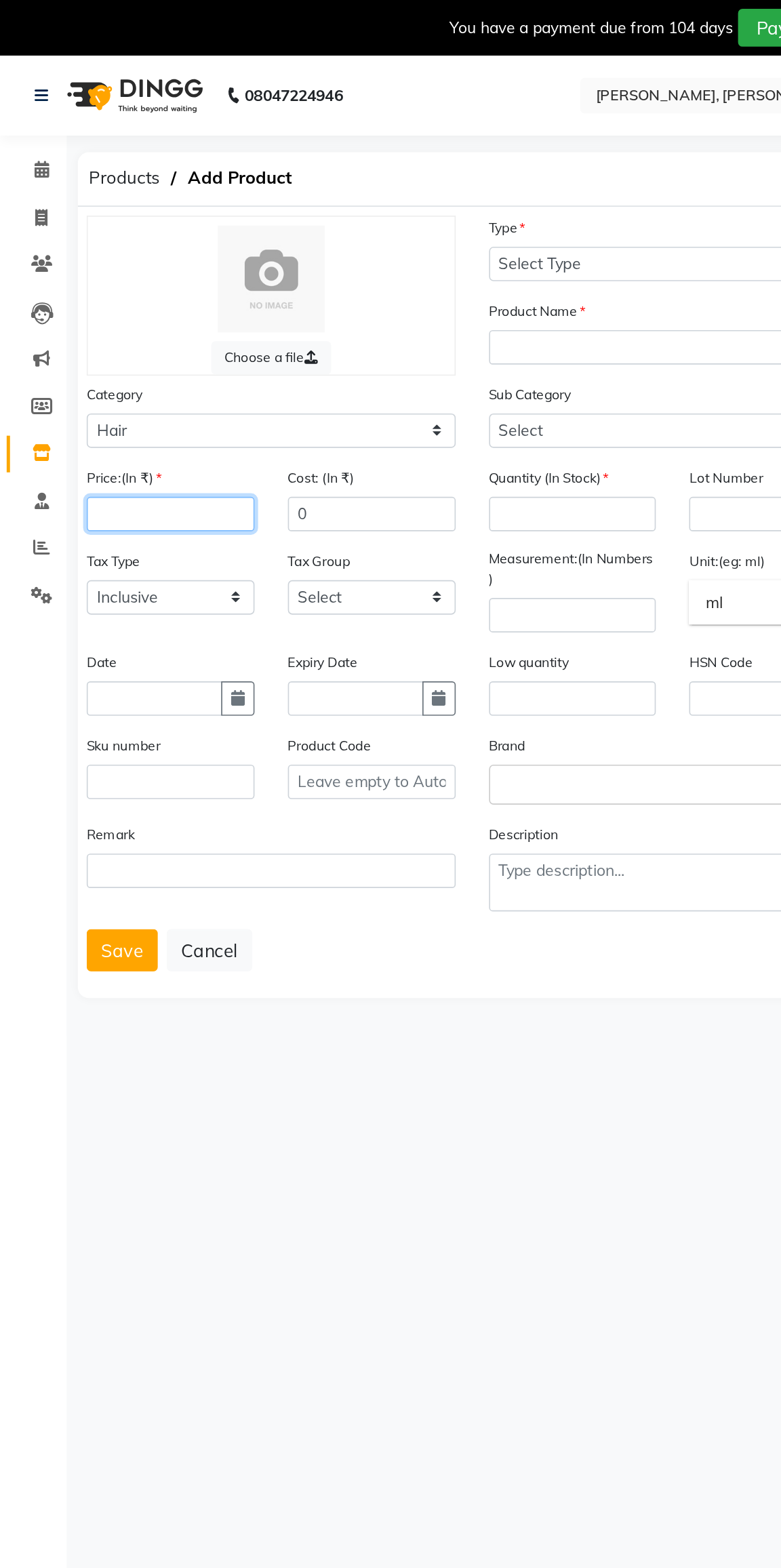
click at [70, 316] on input "number" at bounding box center [103, 313] width 102 height 21
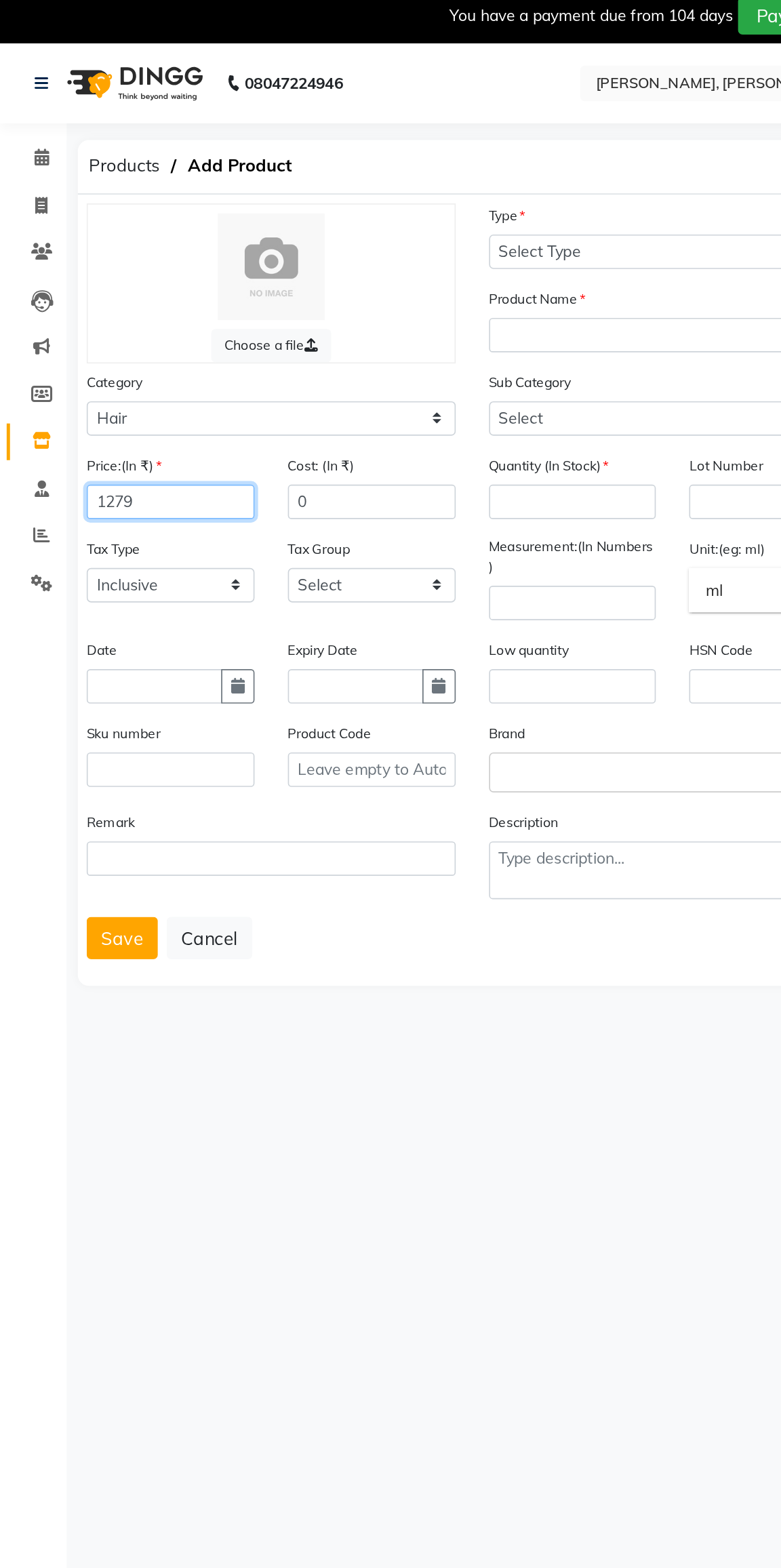
type input "1279"
click at [324, 185] on label "Product Name" at bounding box center [327, 190] width 59 height 12
click at [335, 158] on select "Select Type Both Retail Consumable" at bounding box center [410, 161] width 225 height 21
select select "R"
click at [298, 151] on select "Select Type Both Retail Consumable" at bounding box center [410, 161] width 225 height 21
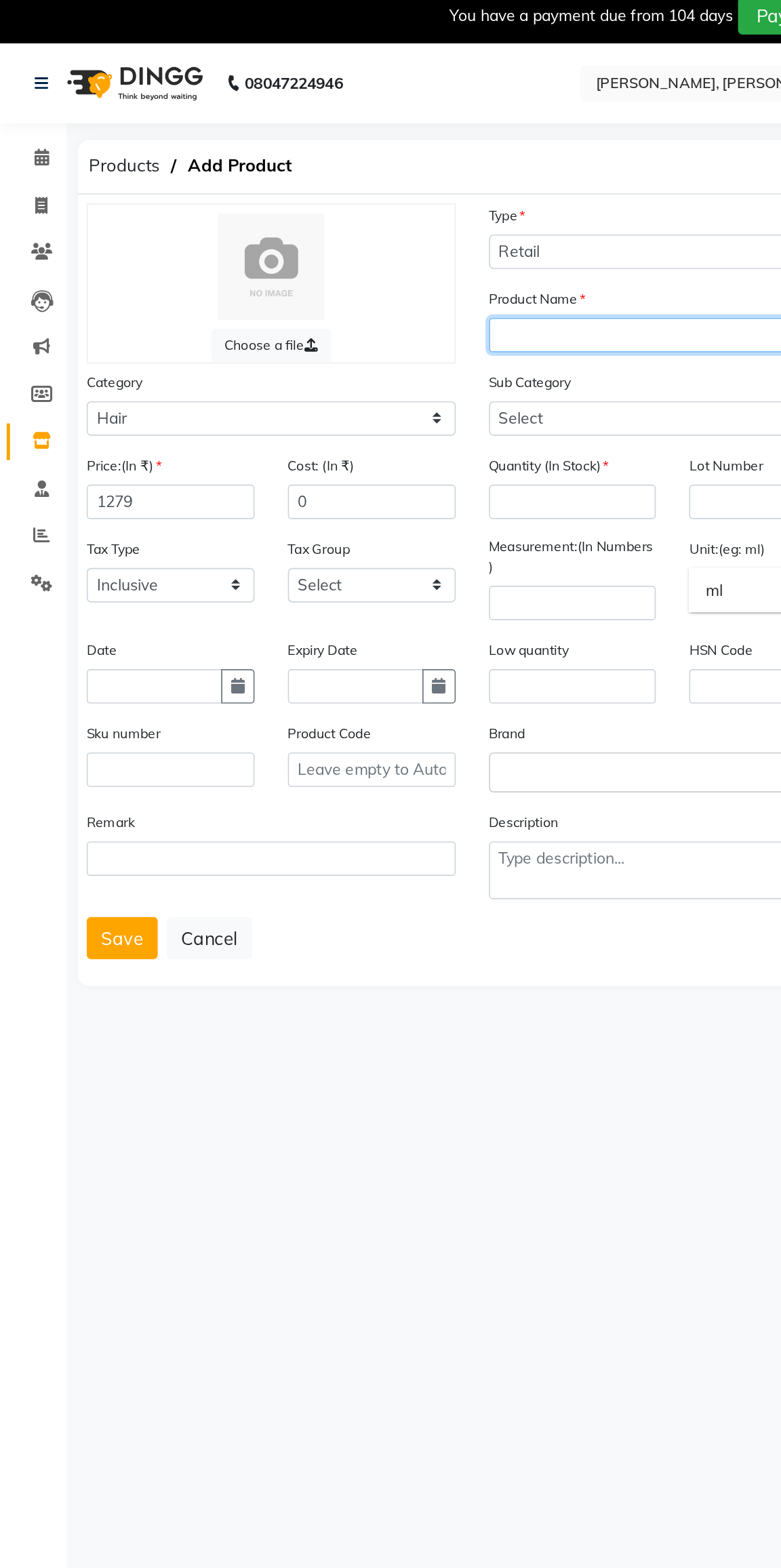
click at [321, 213] on input "text" at bounding box center [410, 212] width 225 height 21
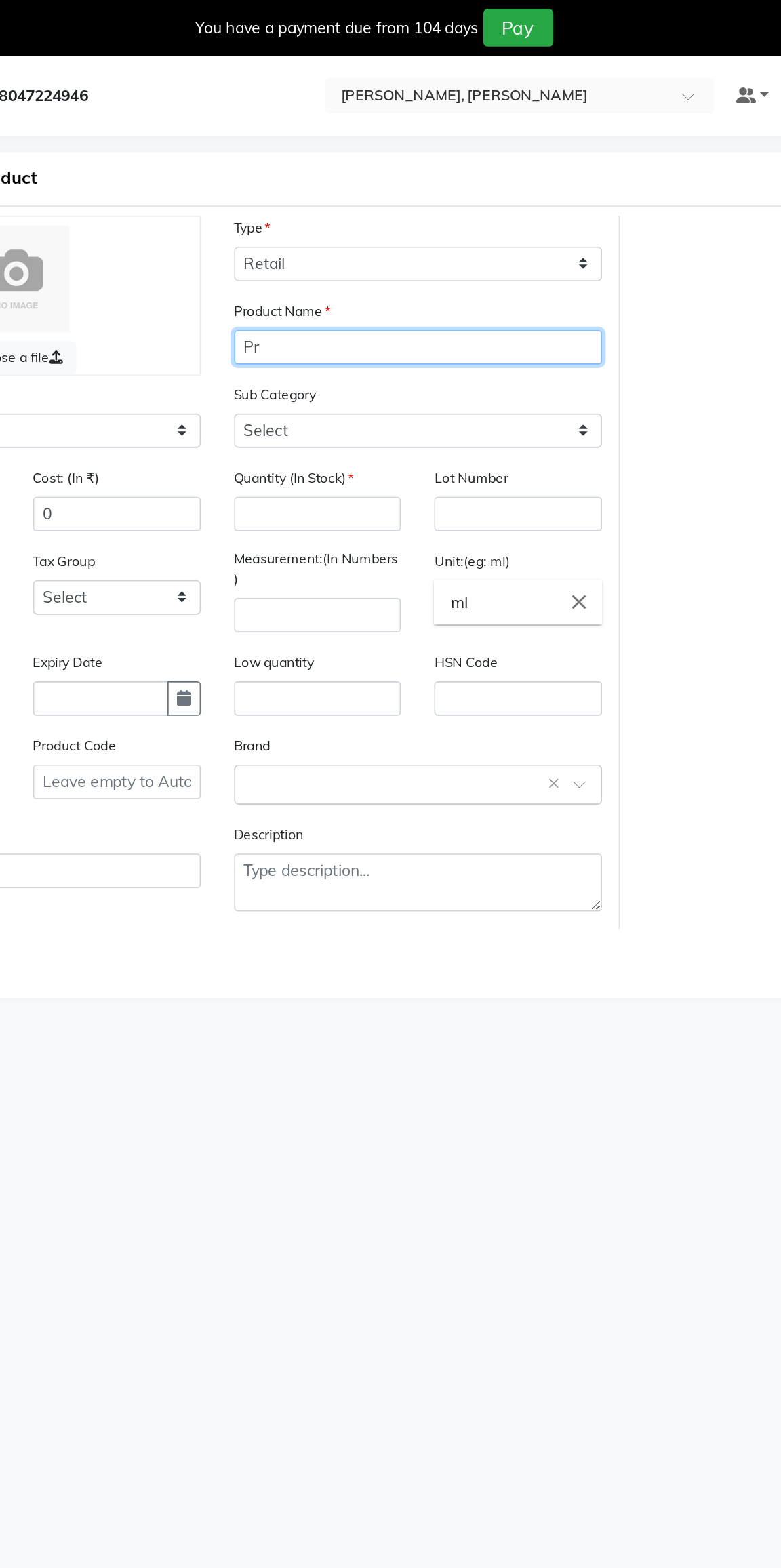
type input "P"
type input "All natural shampoo"
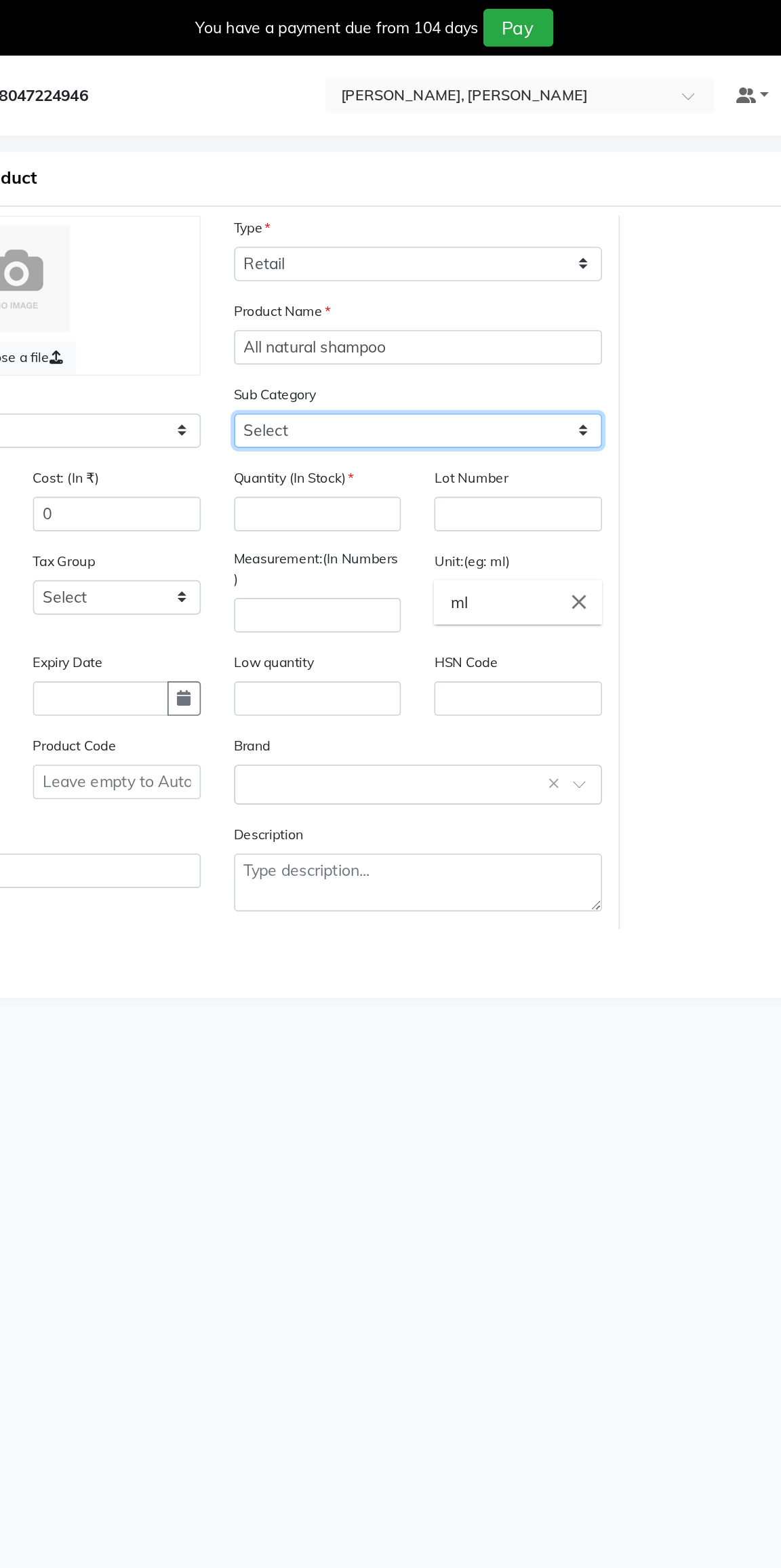
click at [321, 268] on select "Select Shampoo Conditioner Cream Mask Oil Serum Color Appliances Treatment Othe…" at bounding box center [410, 262] width 225 height 21
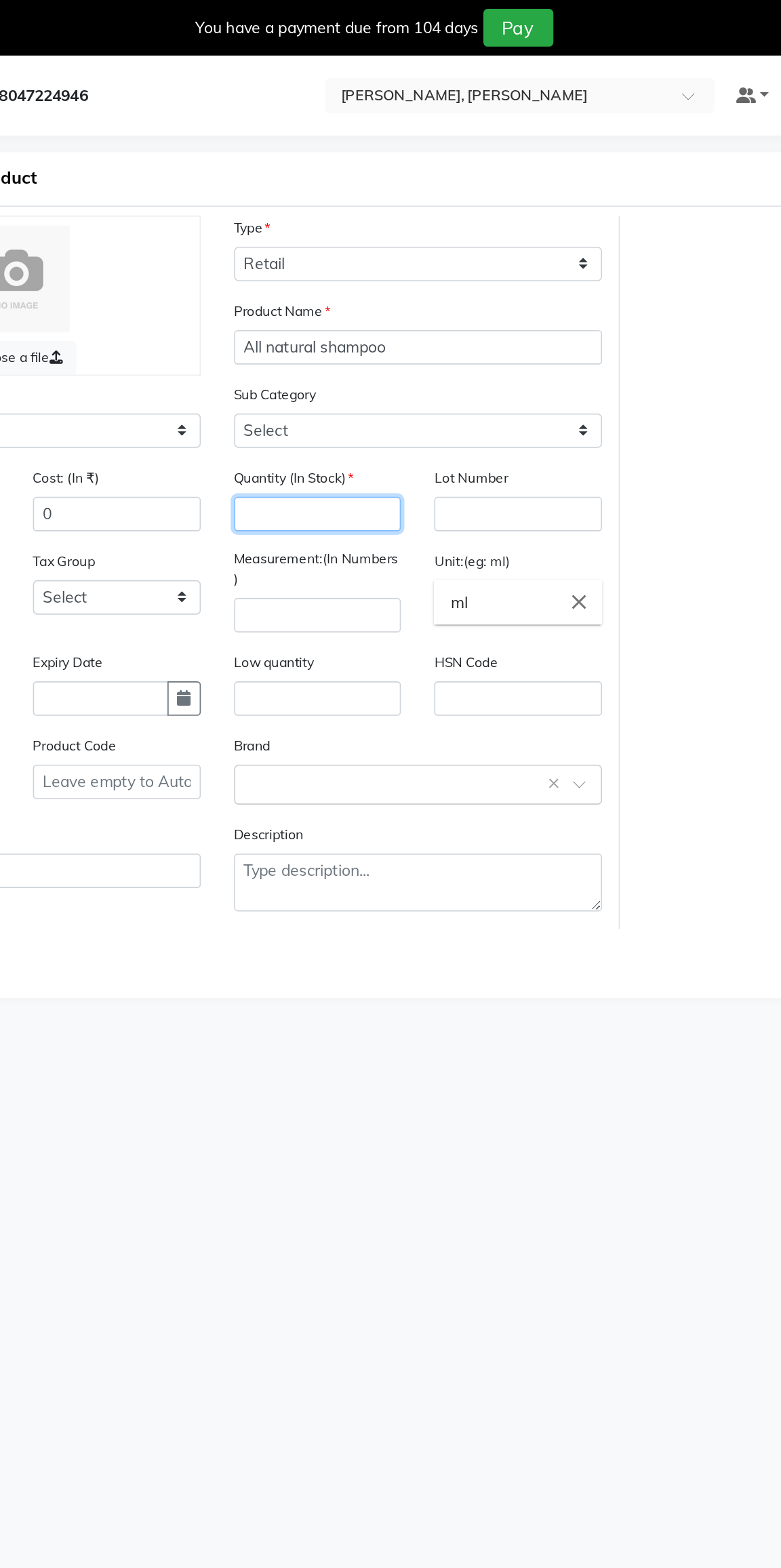
click at [308, 313] on input "number" at bounding box center [349, 313] width 102 height 21
type input "6"
click at [318, 378] on input "number" at bounding box center [349, 375] width 102 height 21
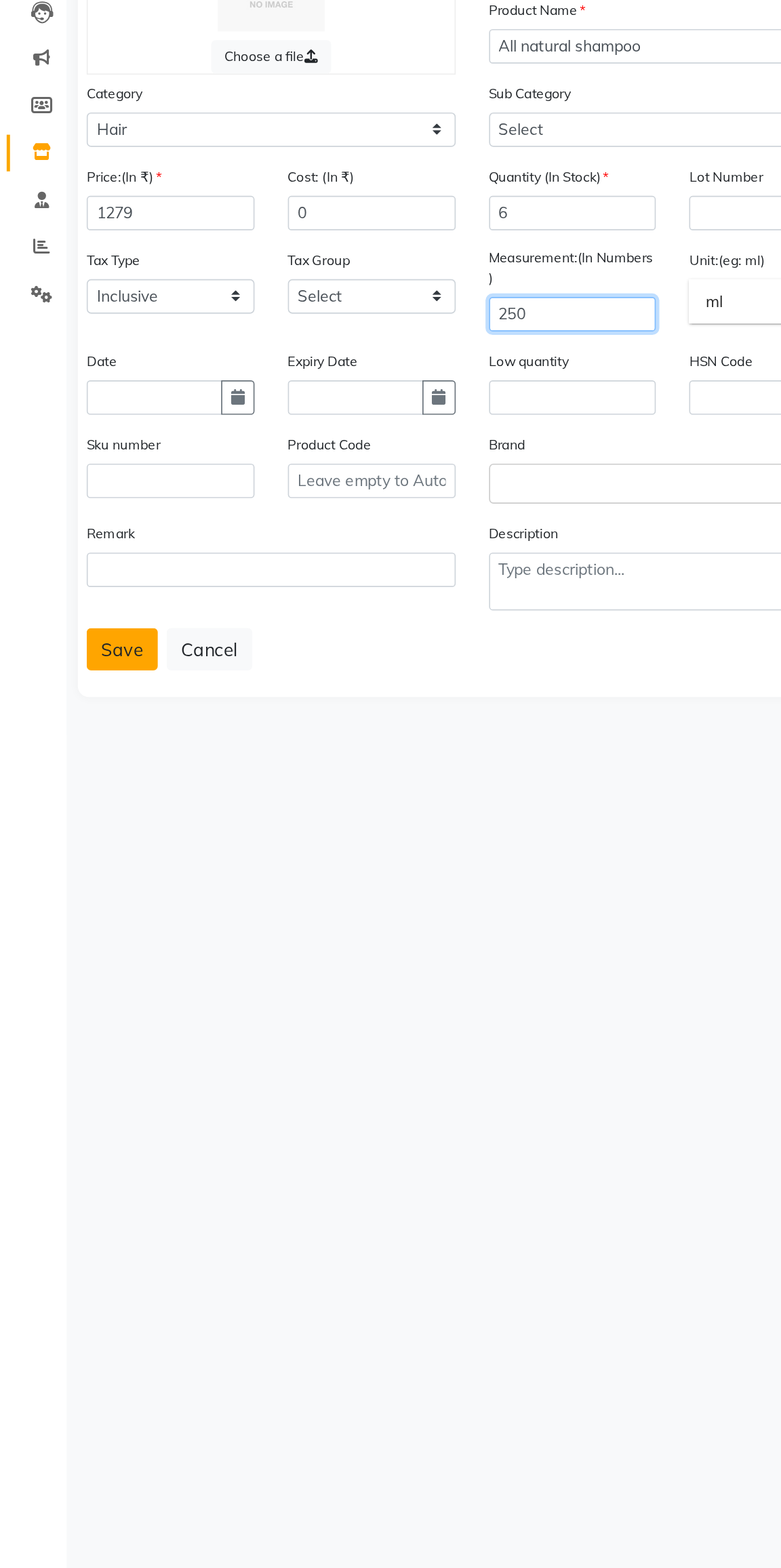
type input "250"
click at [64, 582] on button "Save" at bounding box center [74, 580] width 43 height 25
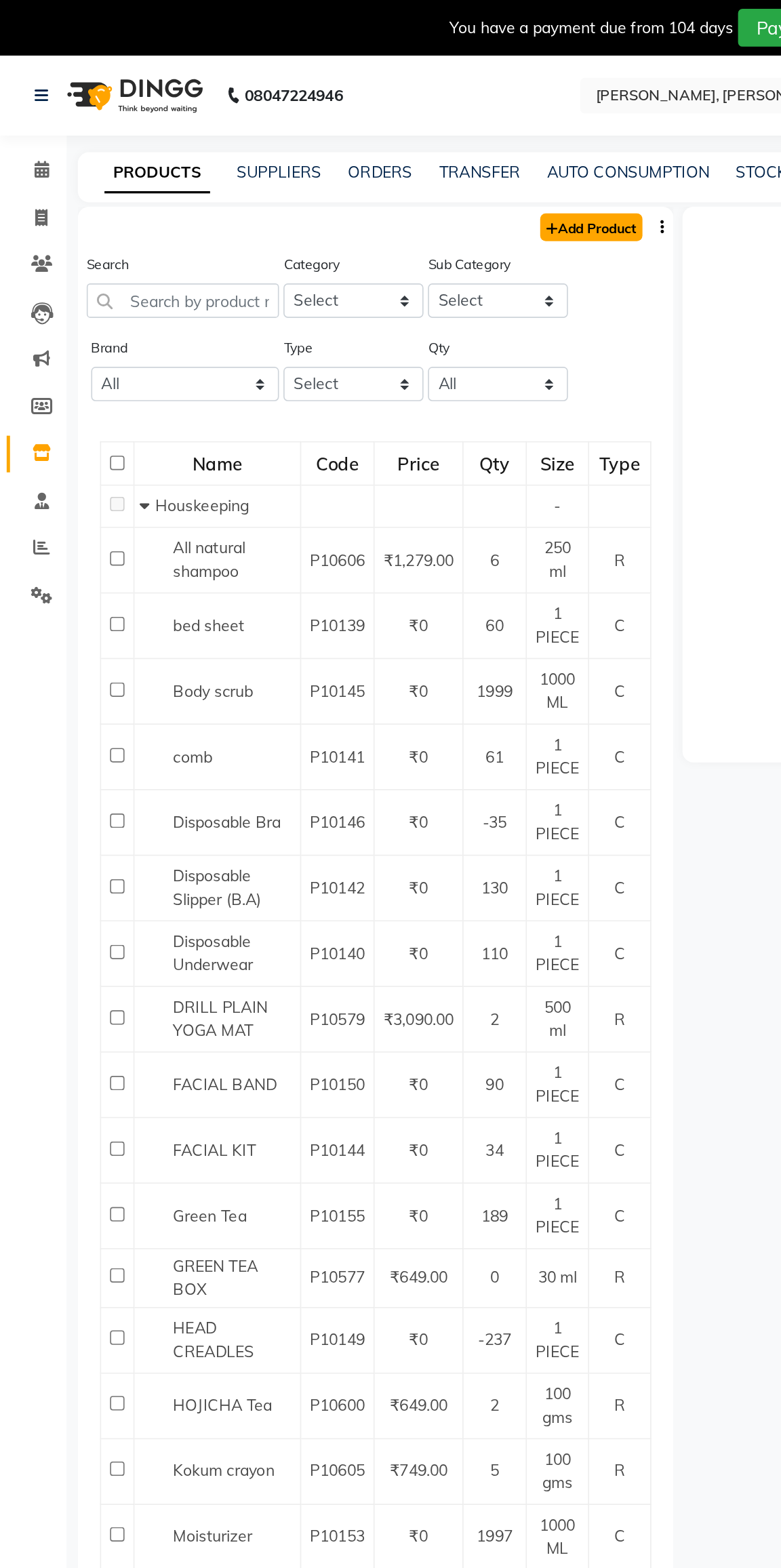
click at [356, 138] on link "Add Product" at bounding box center [360, 139] width 63 height 17
select select "true"
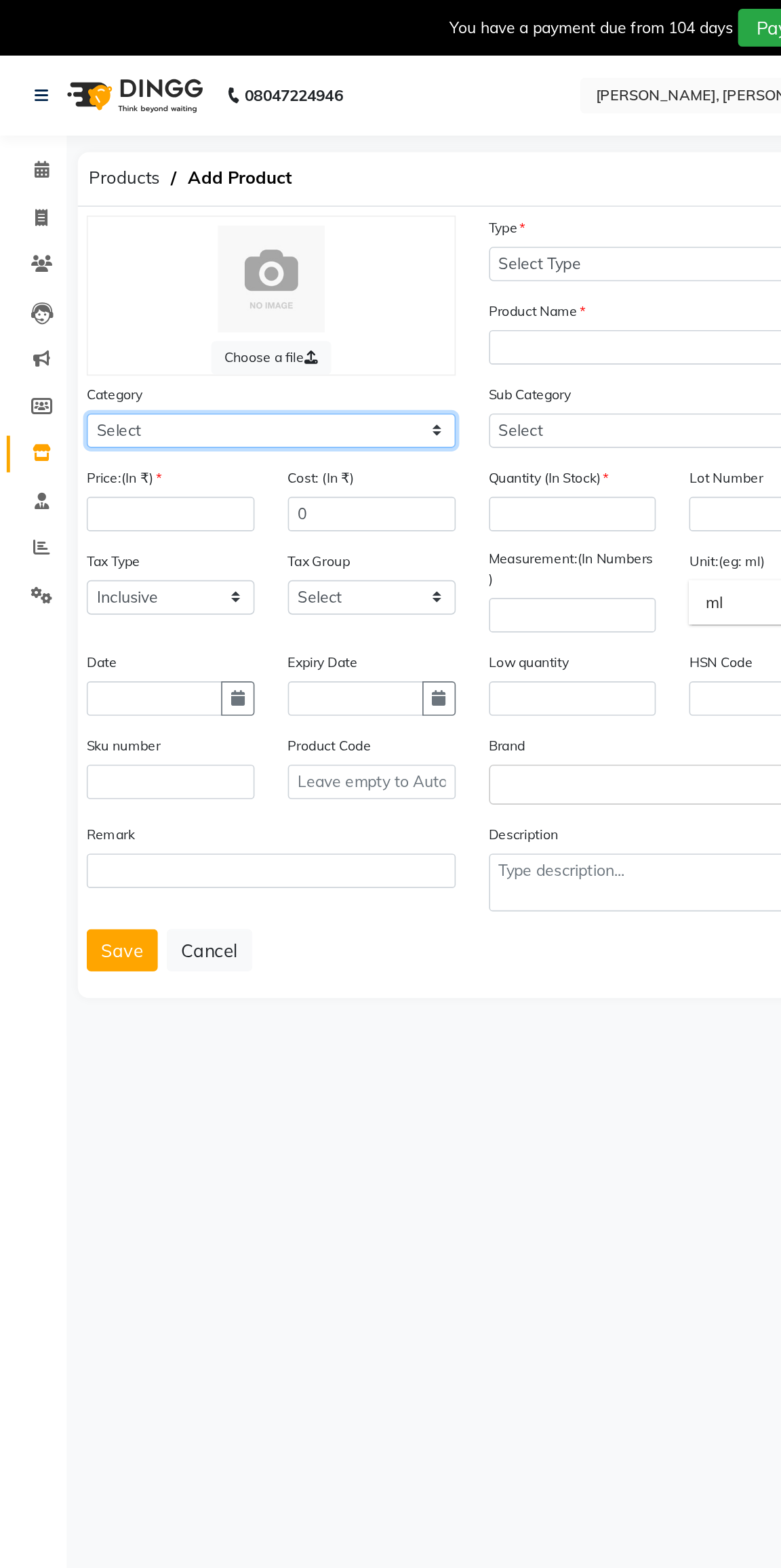
click at [86, 267] on select "Select Hair Skin Makeup Personal Care Appliances Other" at bounding box center [165, 262] width 225 height 21
select select "1056902250"
click at [52, 252] on select "Select Hair Skin Makeup Personal Care Appliances Other" at bounding box center [165, 262] width 225 height 21
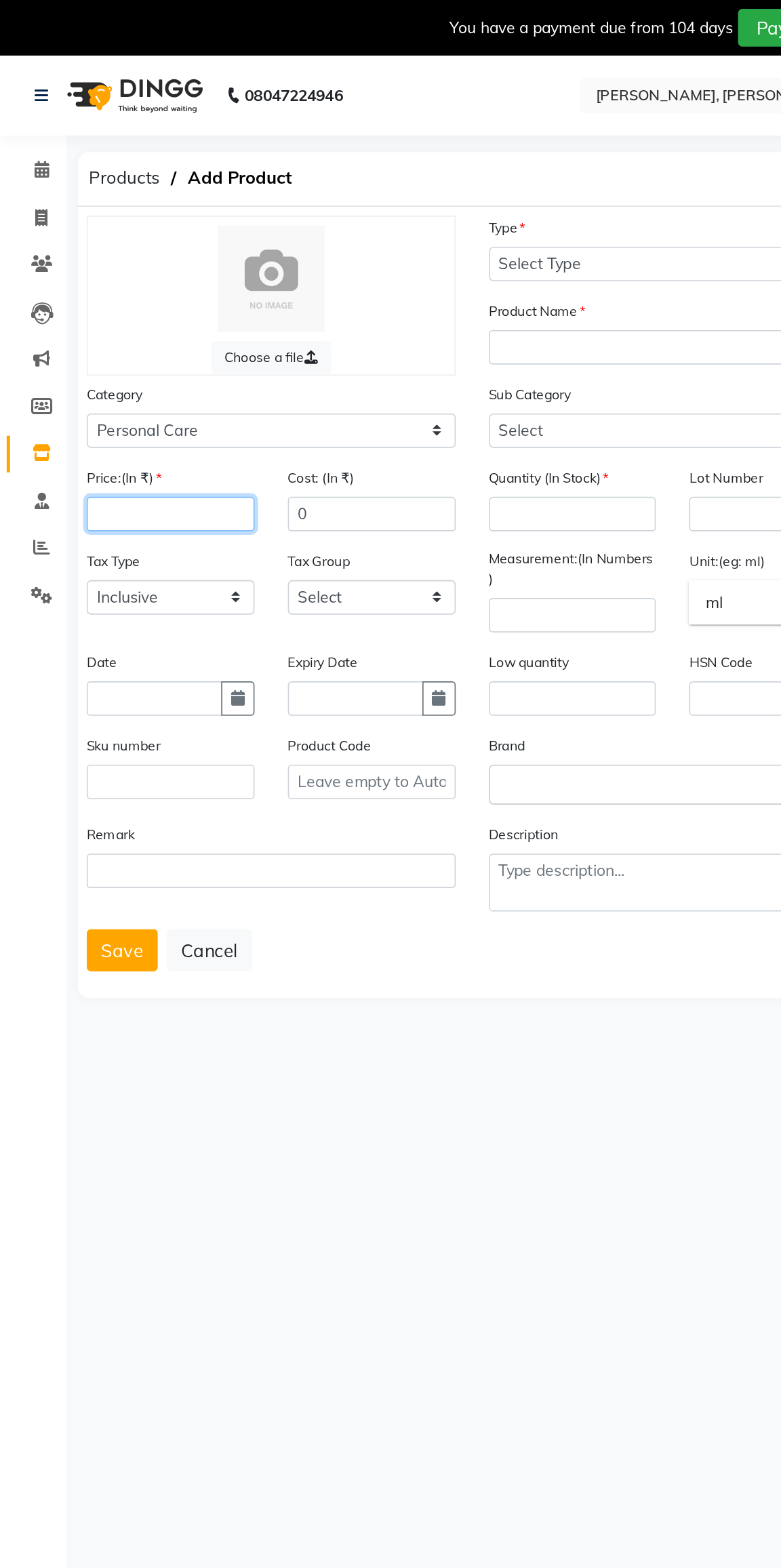
click at [61, 317] on input "number" at bounding box center [103, 313] width 102 height 21
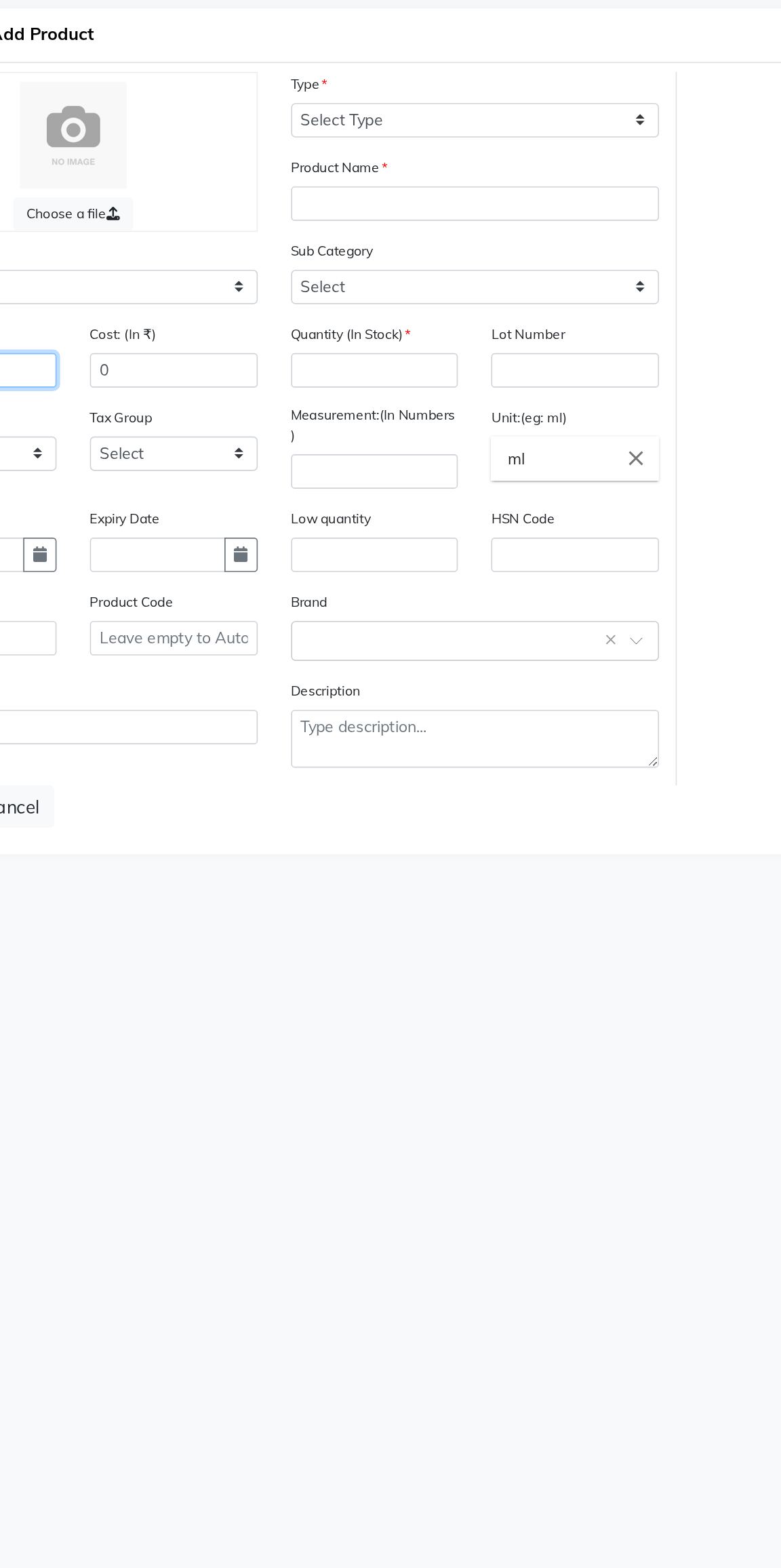
type input "1279"
click at [327, 317] on input "number" at bounding box center [349, 313] width 102 height 21
type input "6"
click at [316, 216] on input "text" at bounding box center [410, 212] width 225 height 21
click at [322, 169] on select "Select Type Both Retail Consumable" at bounding box center [410, 161] width 225 height 21
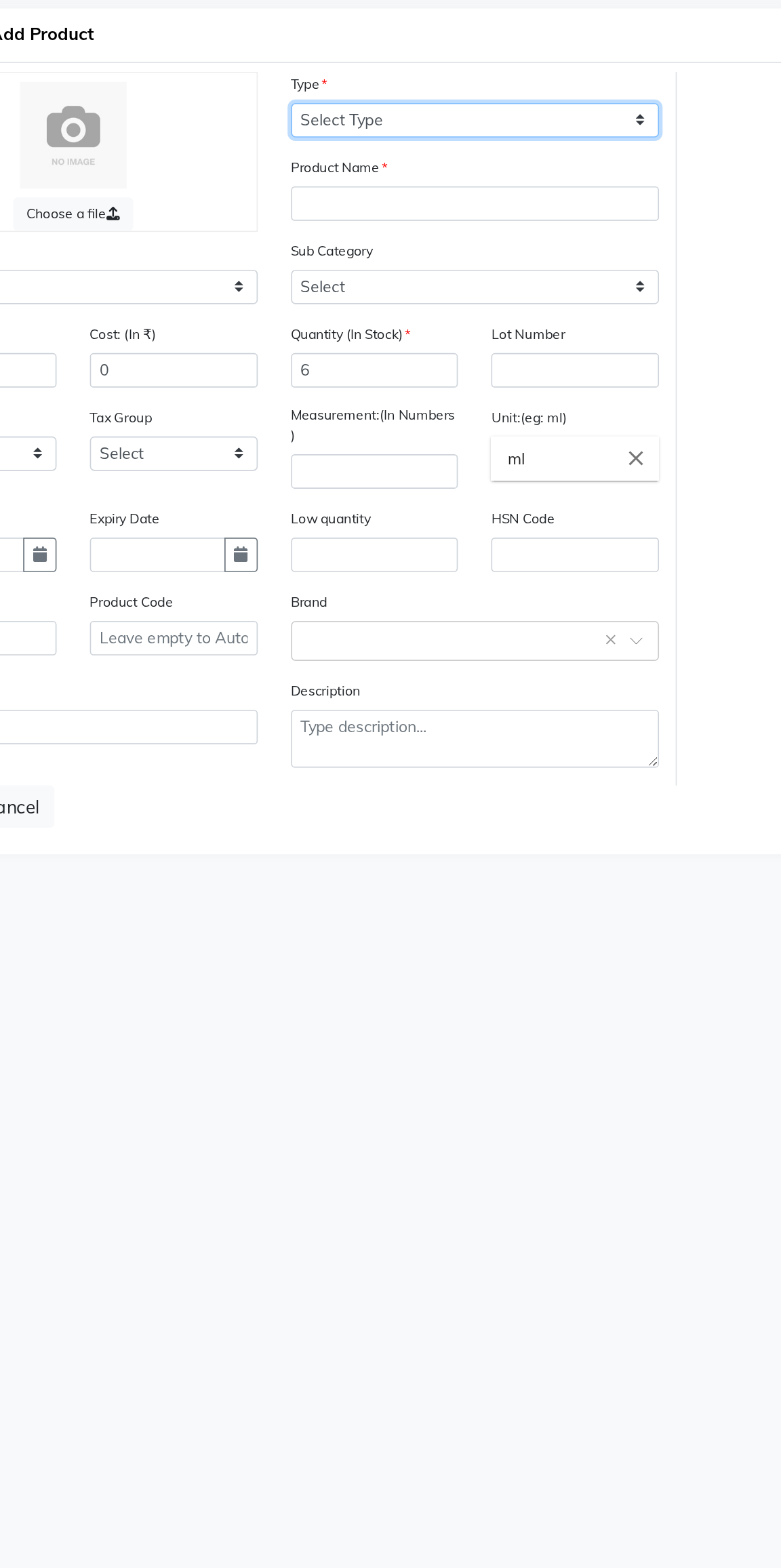
select select "R"
click at [298, 151] on select "Select Type Both Retail Consumable" at bounding box center [410, 161] width 225 height 21
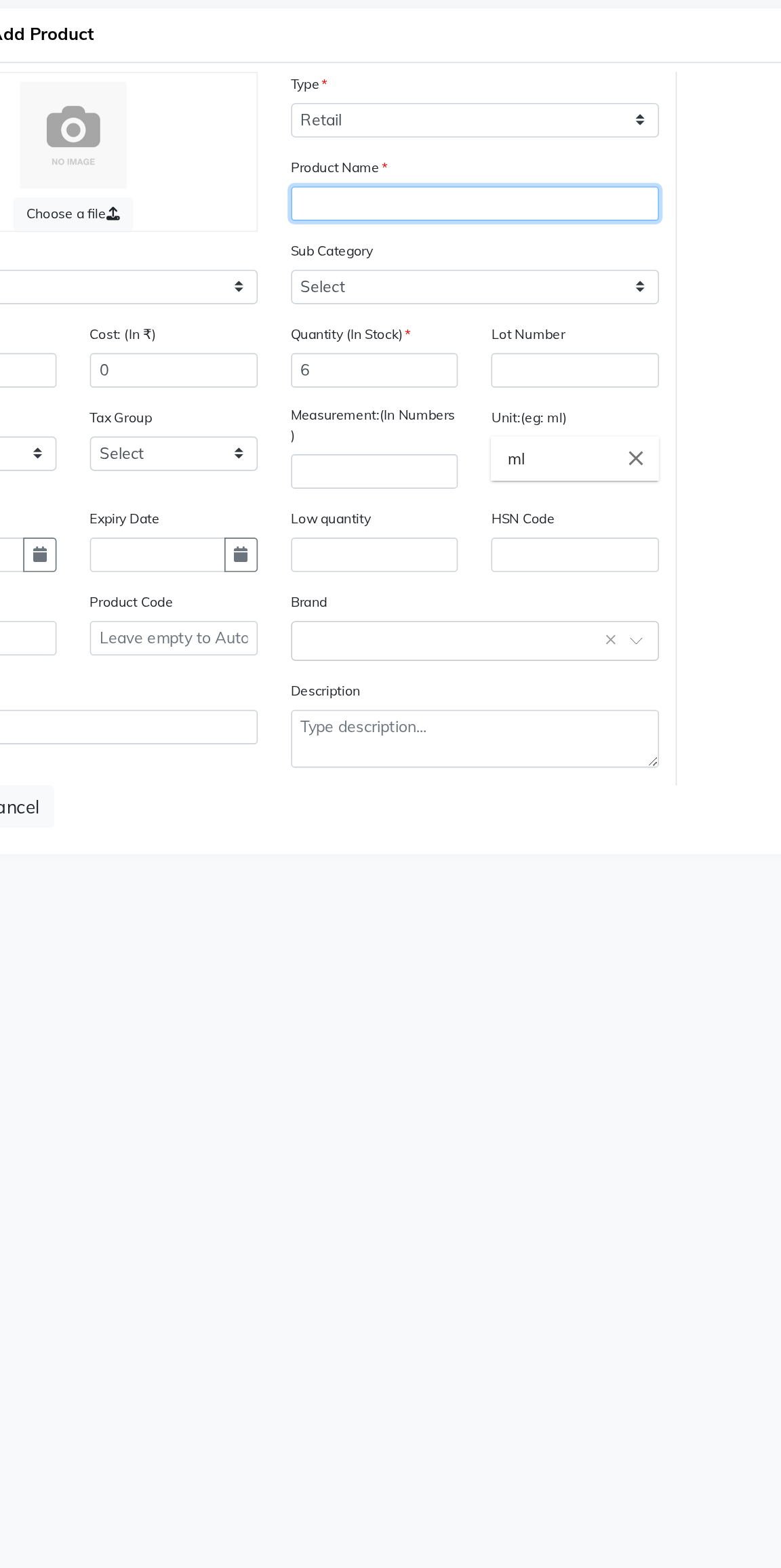
click at [311, 207] on input "text" at bounding box center [410, 212] width 225 height 21
type input "All natural body wash"
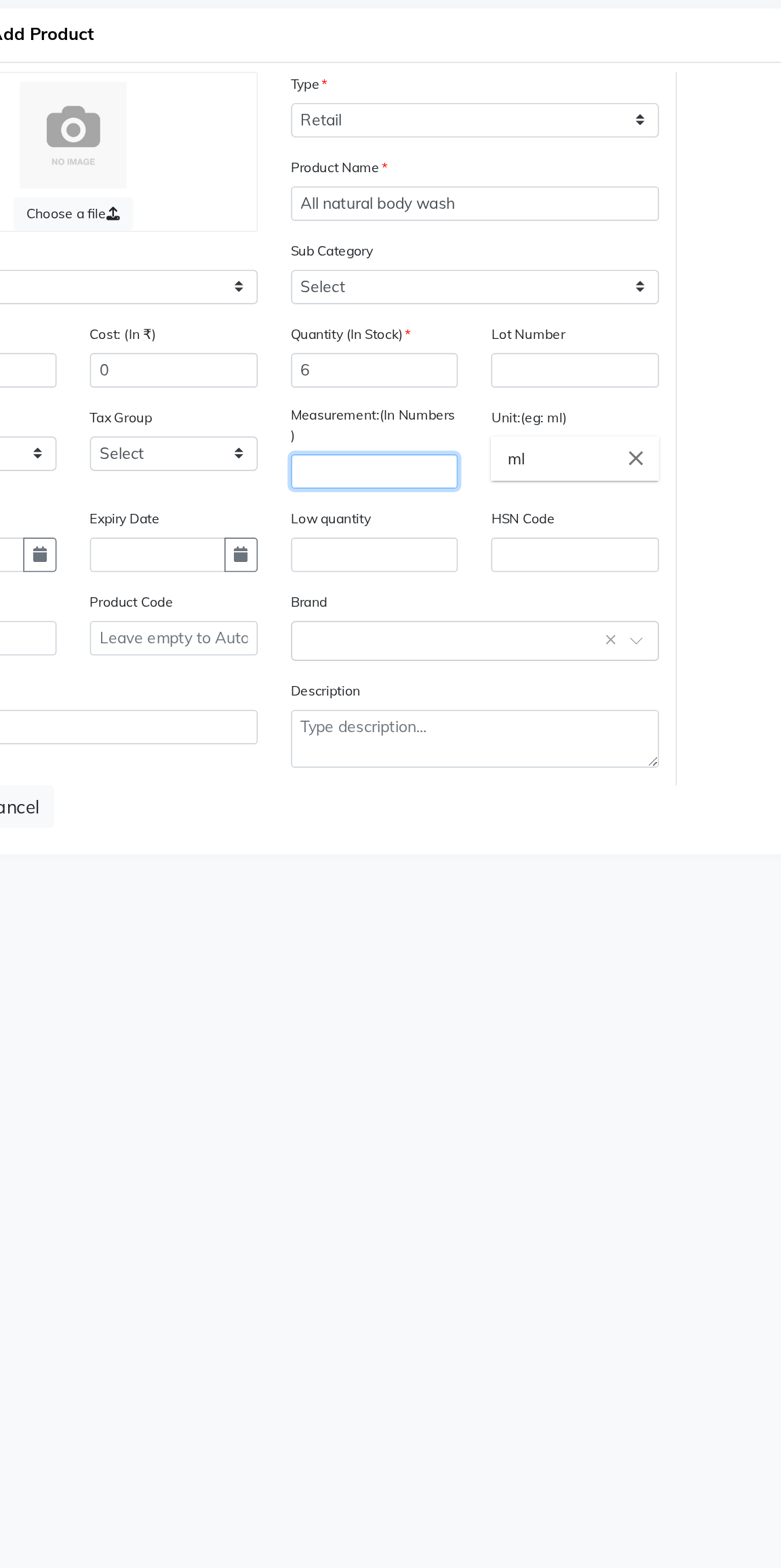
click at [326, 383] on input "number" at bounding box center [349, 375] width 102 height 21
type input "250"
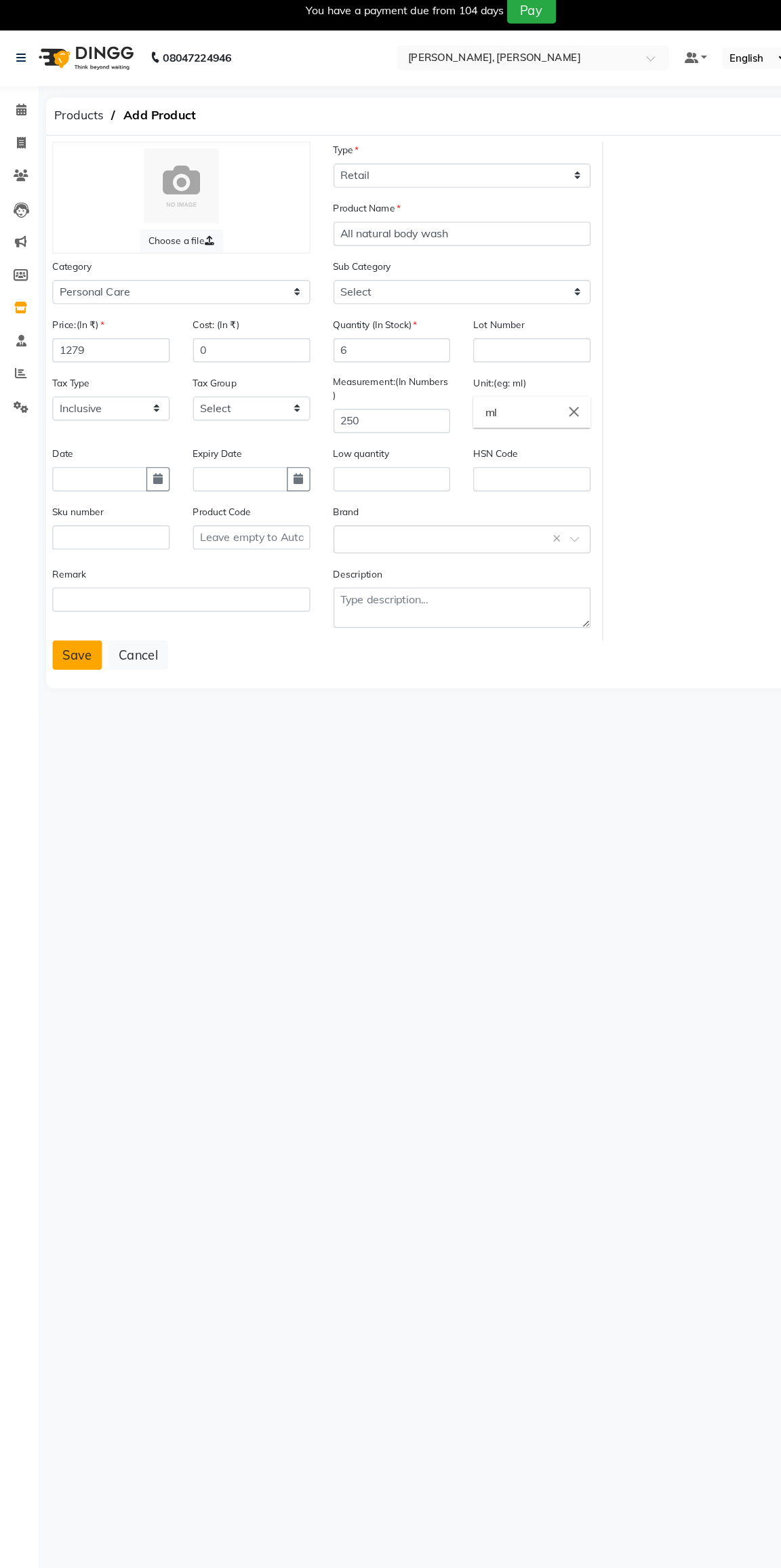
click at [66, 587] on button "Save" at bounding box center [74, 580] width 43 height 25
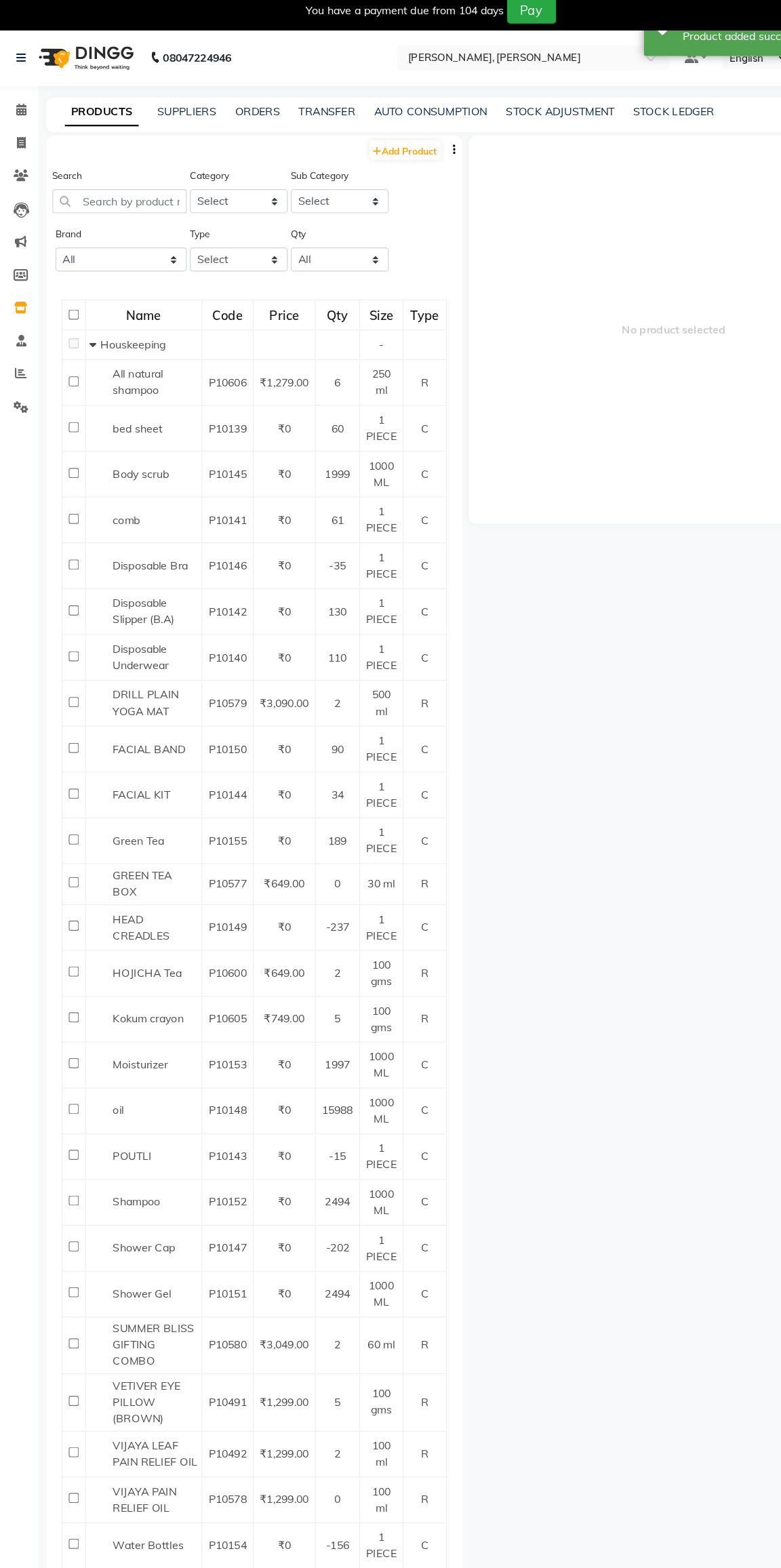
click at [22, 373] on link "Settings" at bounding box center [20, 363] width 32 height 22
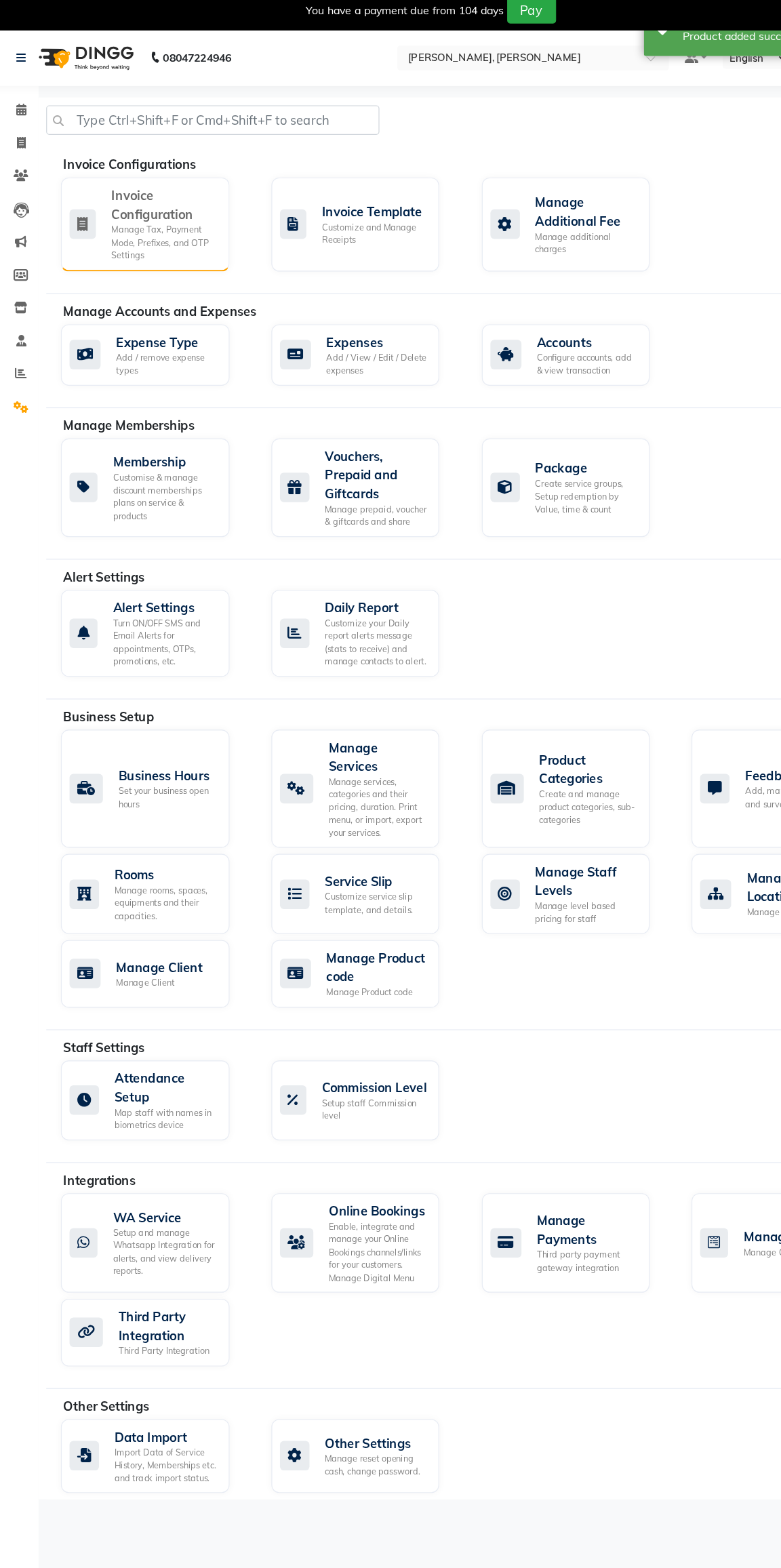
click at [112, 211] on div "Manage Tax, Payment Mode, Prefixes, and OTP Settings" at bounding box center [150, 219] width 92 height 34
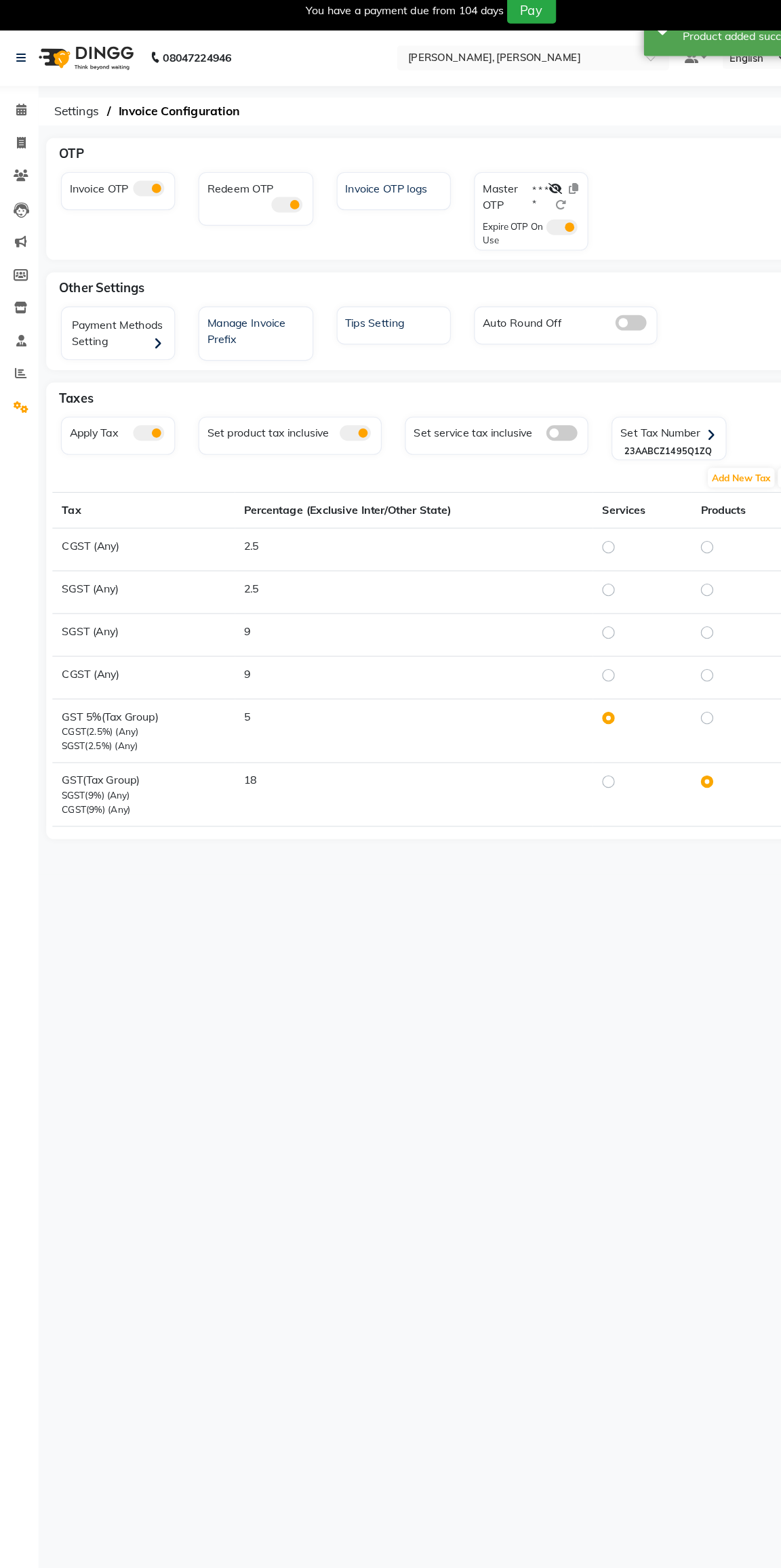
click at [448, 179] on label "Master OTP" at bounding box center [447, 179] width 38 height 29
click at [487, 175] on icon at bounding box center [492, 172] width 12 height 9
click at [495, 207] on span at bounding box center [498, 206] width 27 height 14
click at [484, 208] on input "checkbox" at bounding box center [484, 208] width 0 height 0
